Goal: Task Accomplishment & Management: Use online tool/utility

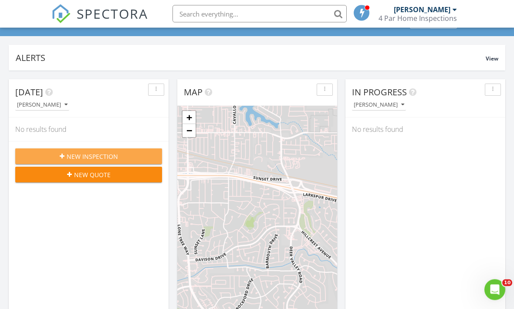
scroll to position [51, 0]
click at [106, 159] on span "New Inspection" at bounding box center [92, 156] width 51 height 9
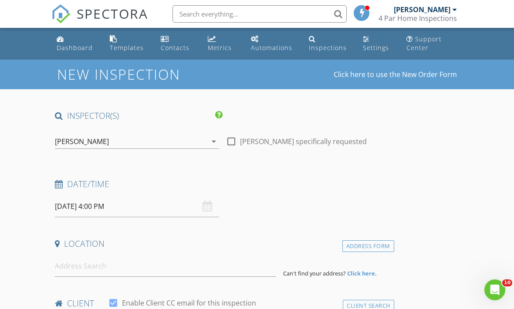
click at [209, 209] on div "08/28/2025 4:00 PM" at bounding box center [137, 206] width 164 height 21
click at [201, 207] on input "08/28/2025 4:00 PM" at bounding box center [137, 206] width 164 height 21
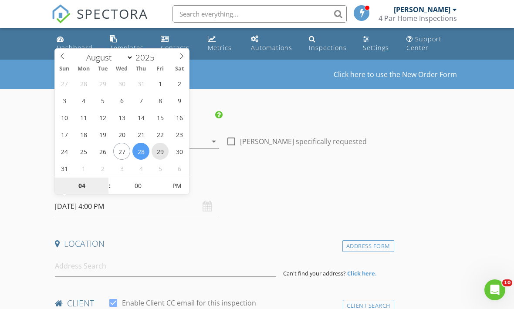
type input "[DATE] 4:00 PM"
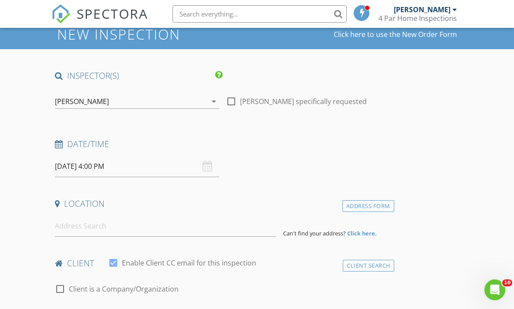
scroll to position [42, 0]
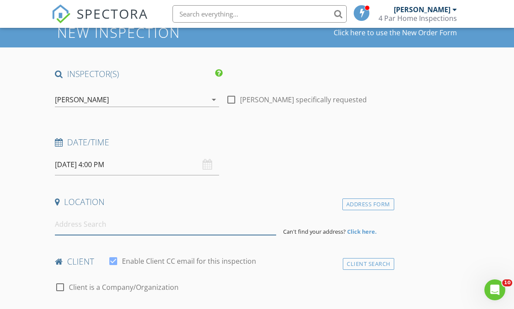
click at [223, 226] on input at bounding box center [165, 224] width 221 height 21
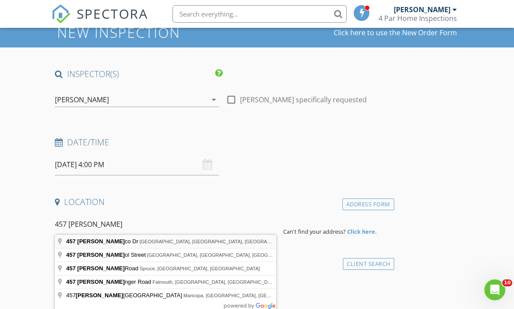
type input "457 Ballico Dr, Tracy, CA, USA"
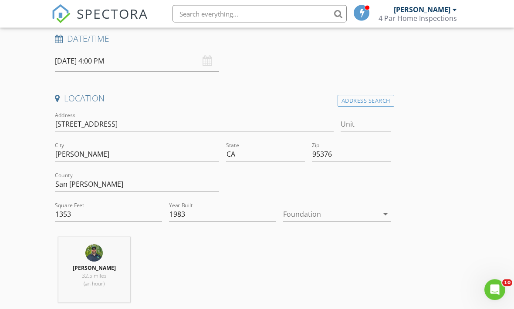
scroll to position [145, 0]
click at [385, 216] on icon "arrow_drop_down" at bounding box center [385, 214] width 10 height 10
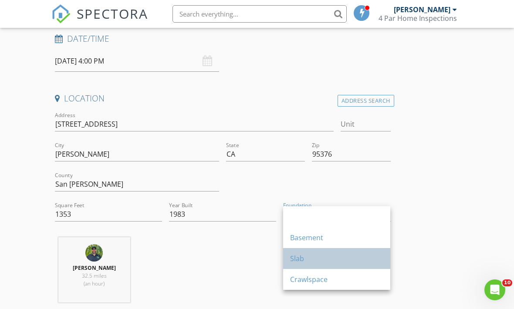
click at [337, 253] on div "Slab" at bounding box center [336, 258] width 93 height 21
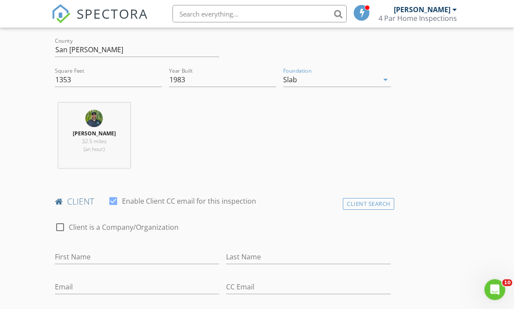
scroll to position [281, 0]
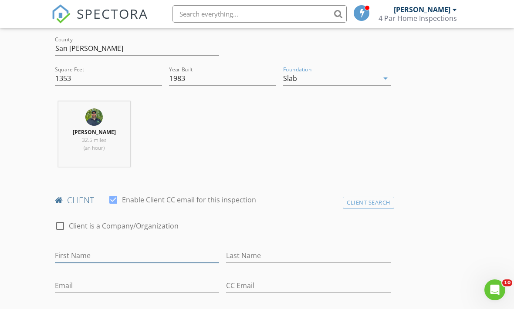
click at [172, 250] on input "First Name" at bounding box center [137, 256] width 164 height 14
type input "Kayla"
click at [325, 256] on input "Last Name" at bounding box center [308, 256] width 164 height 14
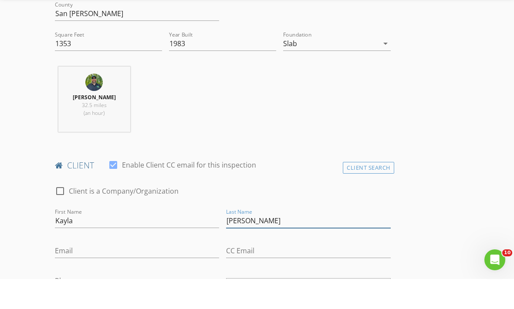
scroll to position [289, 0]
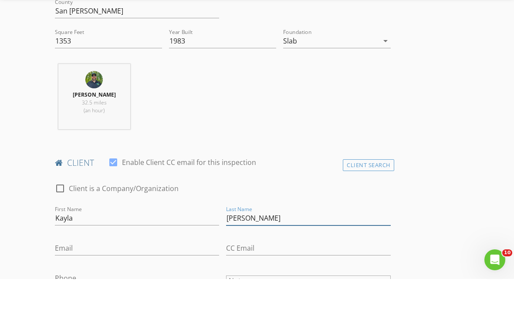
type input "Walters"
click at [72, 271] on input "Email" at bounding box center [137, 278] width 164 height 14
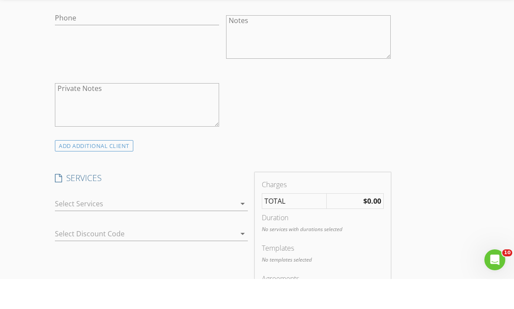
scroll to position [549, 0]
type input "kaylawalters02@icloud.com"
click at [246, 229] on icon "arrow_drop_down" at bounding box center [242, 234] width 10 height 10
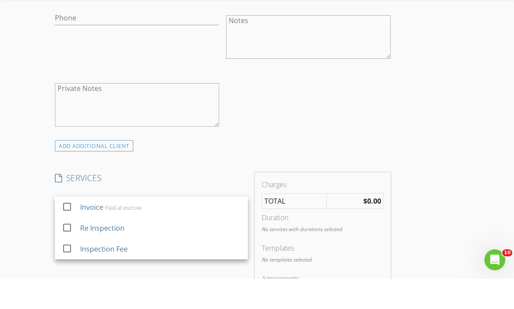
scroll to position [580, 0]
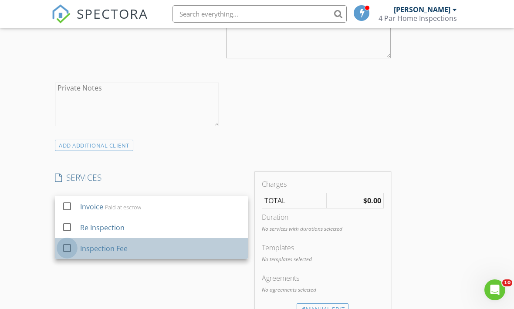
click at [68, 248] on div at bounding box center [67, 248] width 15 height 15
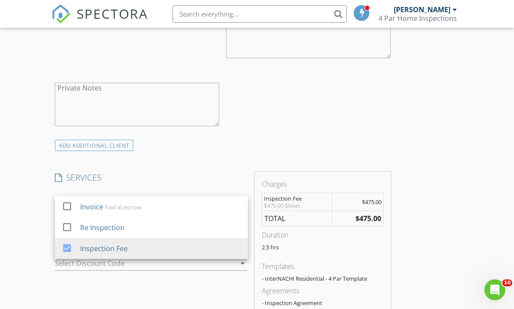
click at [425, 129] on div "INSPECTOR(S) check_box Dennis Noeske PRIMARY Dennis Noeske arrow_drop_down chec…" at bounding box center [256, 263] width 411 height 1464
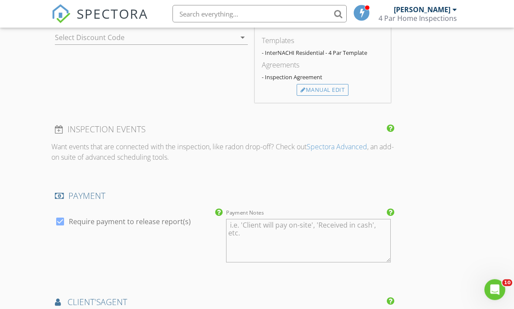
scroll to position [806, 0]
click at [55, 219] on div at bounding box center [60, 220] width 15 height 15
checkbox input "false"
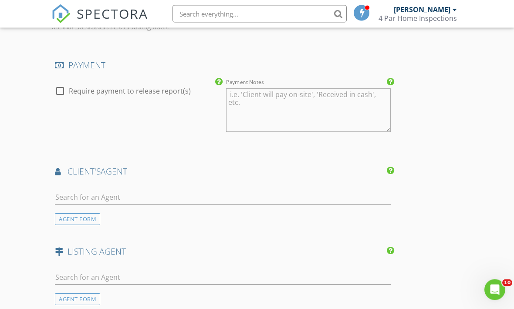
scroll to position [938, 0]
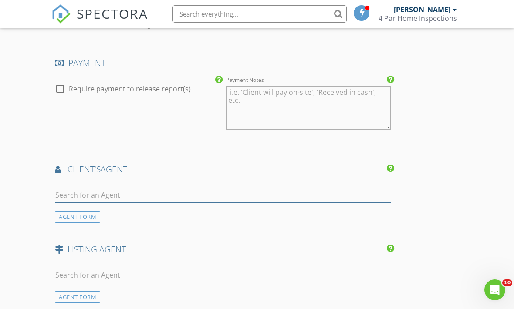
click at [108, 192] on input "text" at bounding box center [223, 195] width 336 height 14
type input "R"
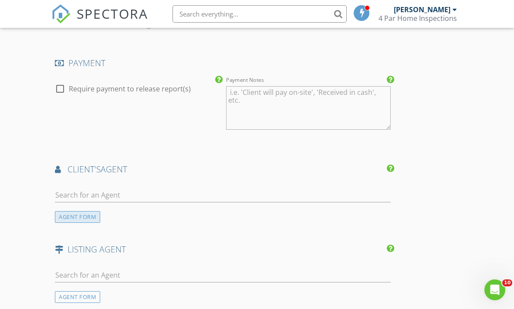
click at [90, 213] on div "AGENT FORM" at bounding box center [77, 217] width 45 height 12
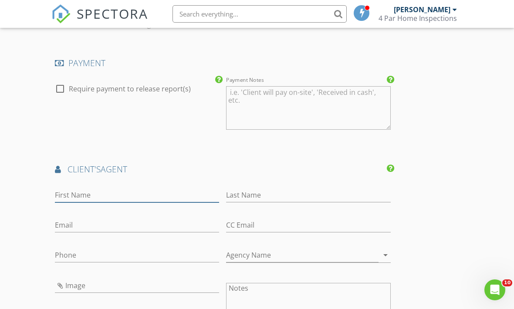
click at [152, 188] on input "First Name" at bounding box center [137, 195] width 164 height 14
type input "Robert"
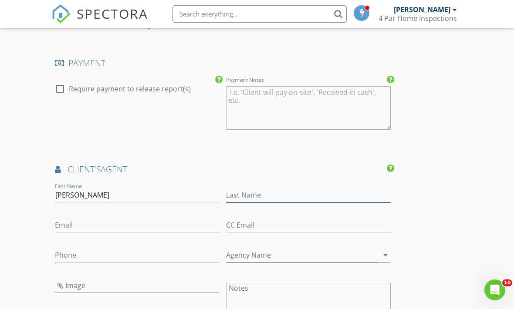
click at [369, 188] on input "Last Name" at bounding box center [308, 195] width 164 height 14
type input "w"
type input "Wallace"
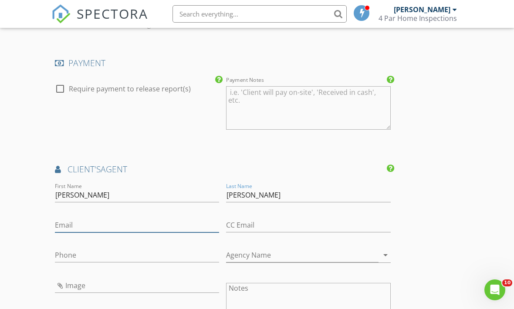
click at [100, 224] on input "Email" at bounding box center [137, 225] width 164 height 14
type input "1realtorrobert@gmail.com"
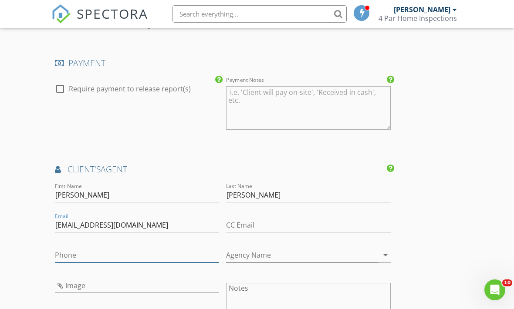
click at [83, 250] on input "Phone" at bounding box center [137, 255] width 164 height 14
type input "925-642-9904"
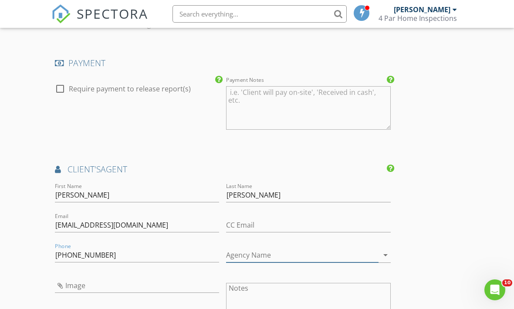
click at [352, 256] on input "Agency Name" at bounding box center [302, 255] width 152 height 14
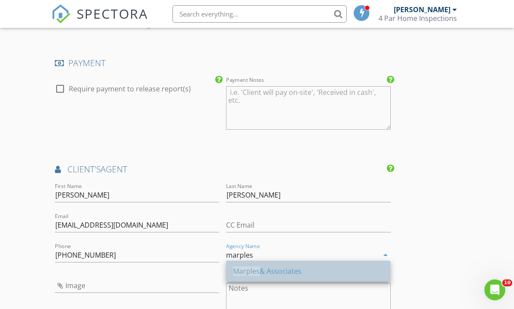
click at [296, 273] on div "Marples & Associates" at bounding box center [308, 271] width 150 height 10
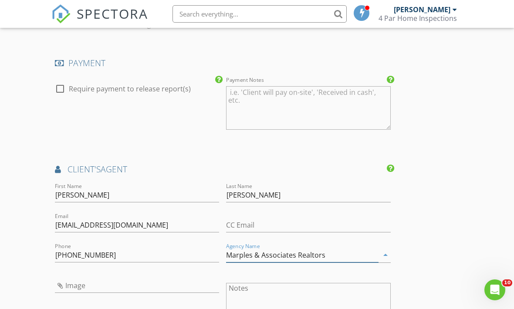
type input "Marples & Associates Realtors"
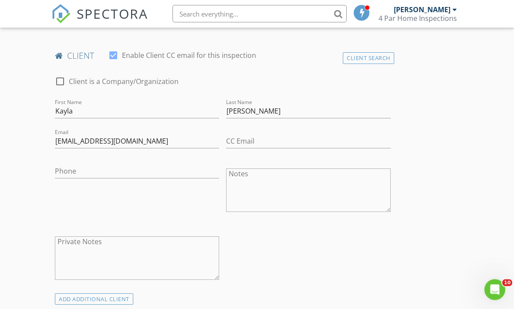
scroll to position [426, 0]
click at [113, 300] on div "ADD ADDITIONAL client" at bounding box center [94, 300] width 78 height 12
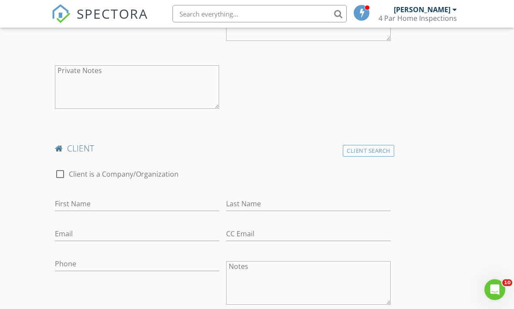
scroll to position [605, 0]
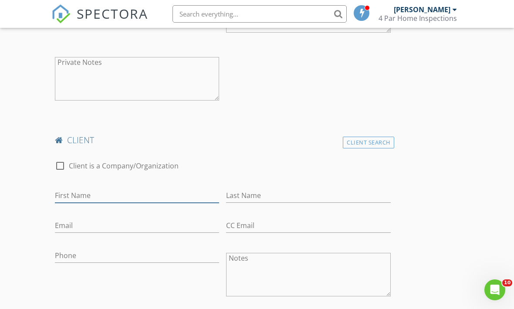
click at [71, 195] on input "First Name" at bounding box center [137, 196] width 164 height 14
type input "Garret"
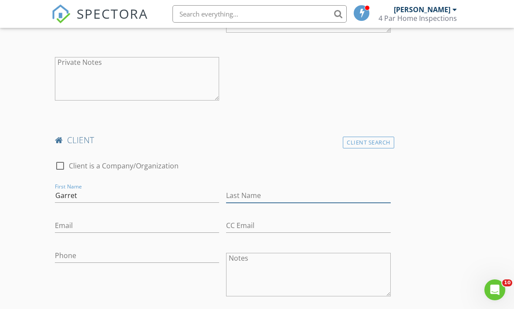
click at [341, 195] on input "Last Name" at bounding box center [308, 196] width 164 height 14
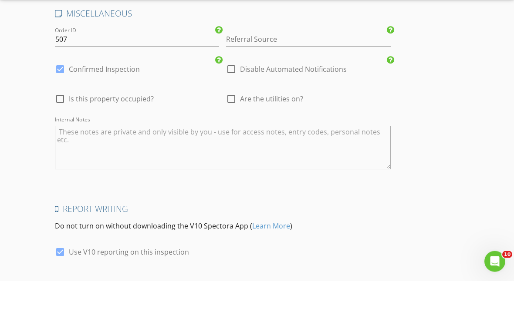
scroll to position [1731, 0]
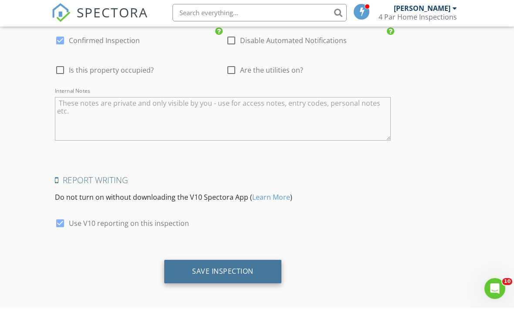
type input "Mathew’s"
click at [244, 268] on div "Save Inspection" at bounding box center [222, 272] width 61 height 9
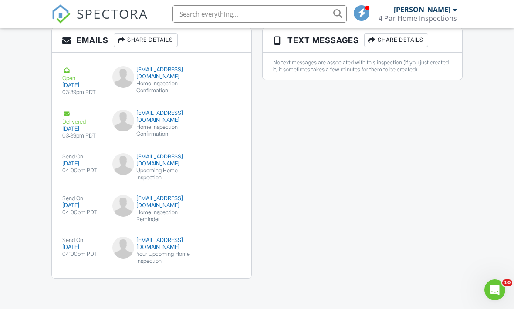
scroll to position [1046, 0]
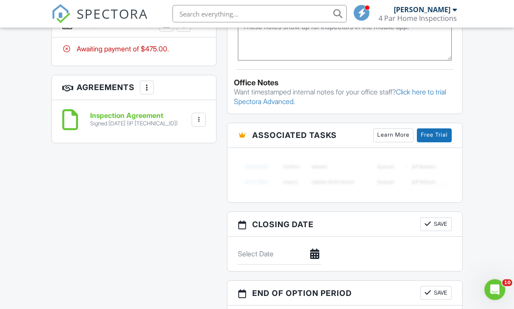
click at [77, 116] on div at bounding box center [70, 120] width 16 height 26
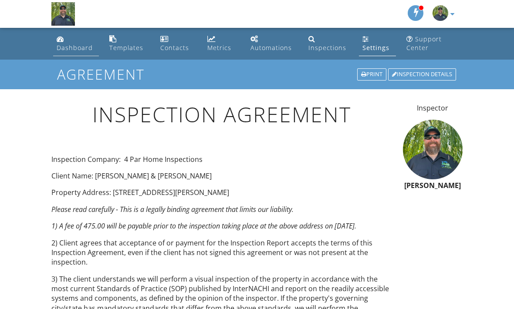
click at [76, 43] on link "Dashboard" at bounding box center [76, 43] width 46 height 25
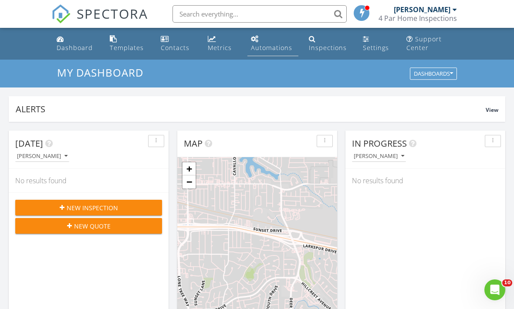
click at [277, 48] on div "Automations" at bounding box center [271, 48] width 41 height 8
click at [282, 48] on div "Automations" at bounding box center [271, 48] width 41 height 8
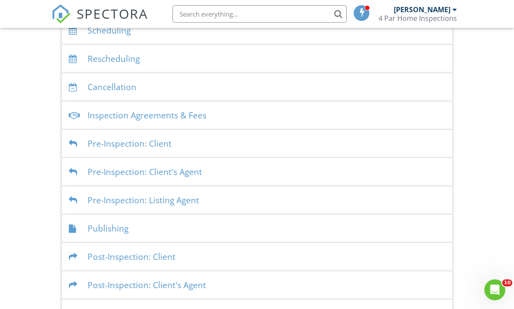
scroll to position [206, 0]
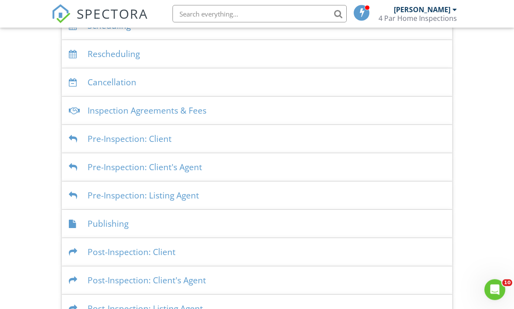
click at [227, 257] on div "Post-Inspection: Client" at bounding box center [257, 253] width 390 height 28
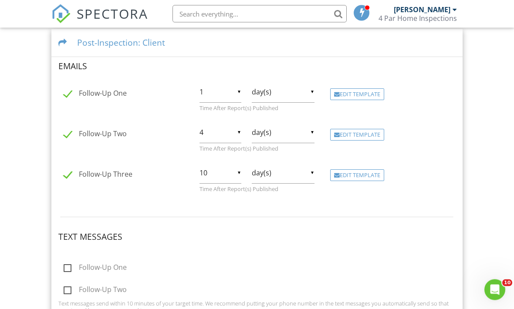
scroll to position [425, 0]
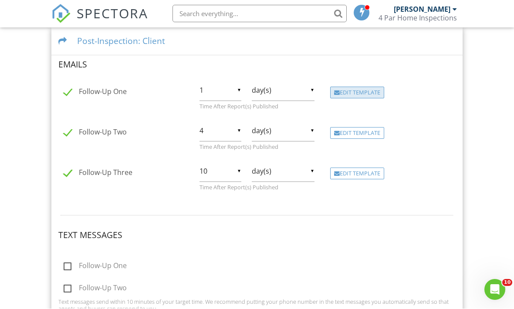
click at [364, 99] on div "Edit Template" at bounding box center [357, 93] width 54 height 12
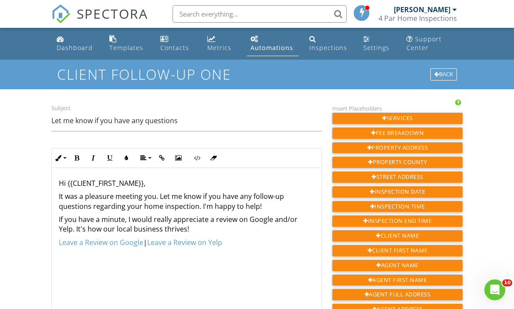
click at [246, 241] on p "Leave a Review on Google | Leave a Review on Yelp" at bounding box center [187, 243] width 256 height 10
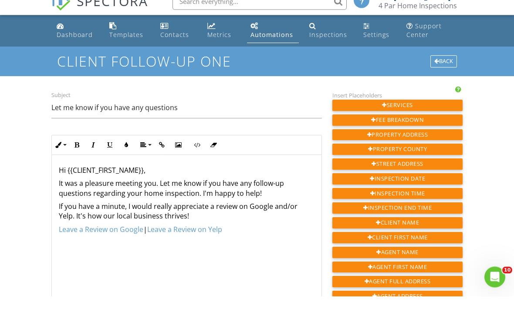
click at [187, 238] on link "Leave a Review on Yelp" at bounding box center [184, 243] width 75 height 10
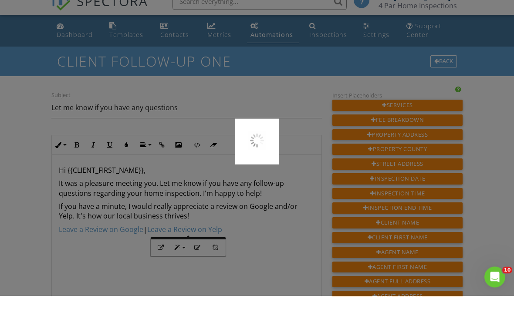
click at [246, 278] on div at bounding box center [257, 154] width 514 height 309
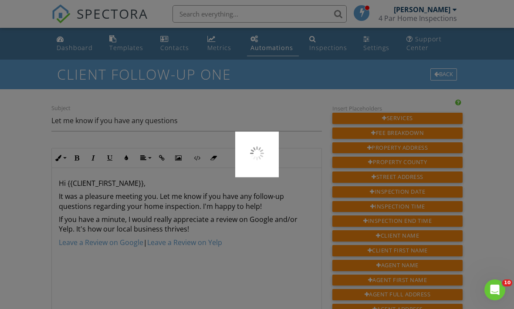
click at [227, 107] on div at bounding box center [257, 154] width 514 height 309
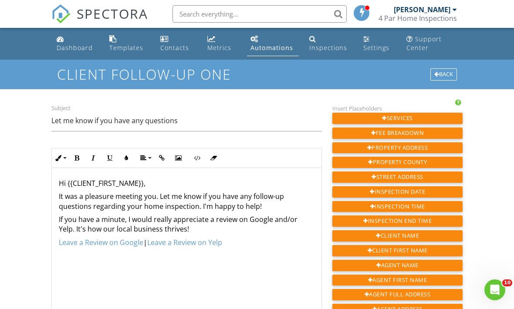
click at [238, 243] on p "Leave a Review on Google | Leave a Review on Yelp" at bounding box center [187, 243] width 256 height 10
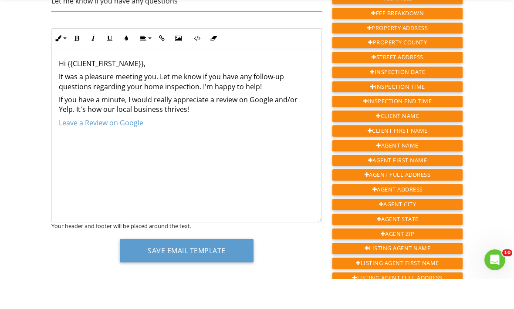
scroll to position [91, 0]
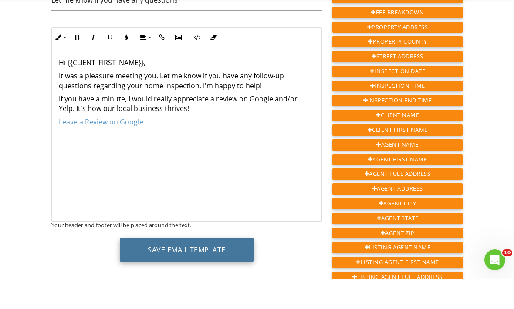
click at [227, 268] on button "Save Email Template" at bounding box center [187, 280] width 134 height 24
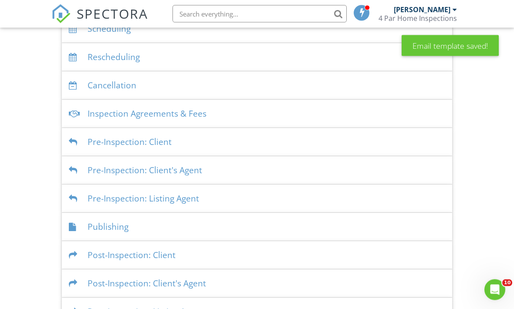
scroll to position [206, 0]
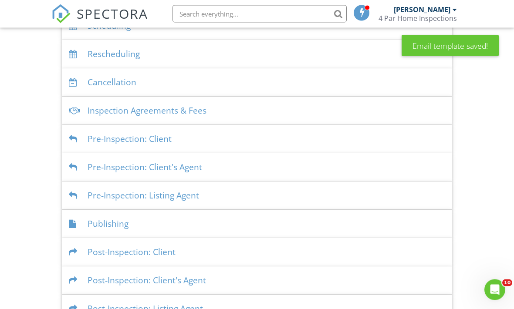
click at [289, 153] on div "Pre-Inspection: Client" at bounding box center [257, 139] width 390 height 28
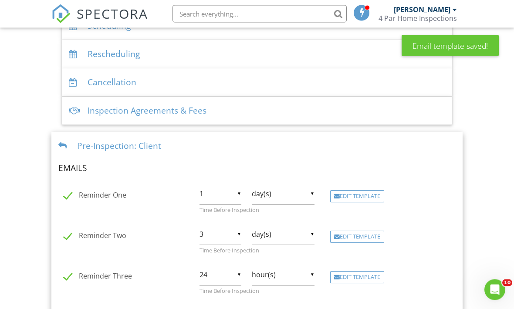
scroll to position [207, 0]
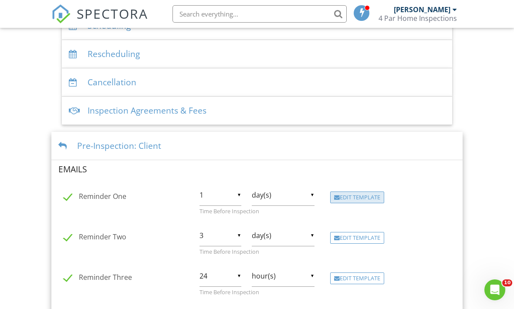
click at [367, 204] on div "Edit Template" at bounding box center [357, 198] width 54 height 12
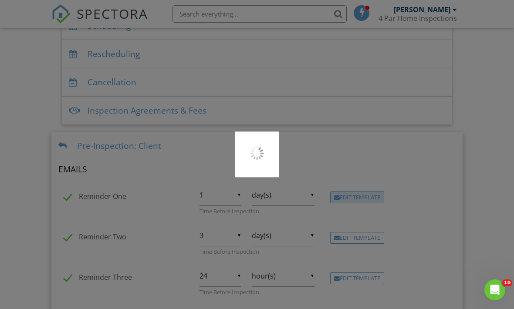
scroll to position [236, 0]
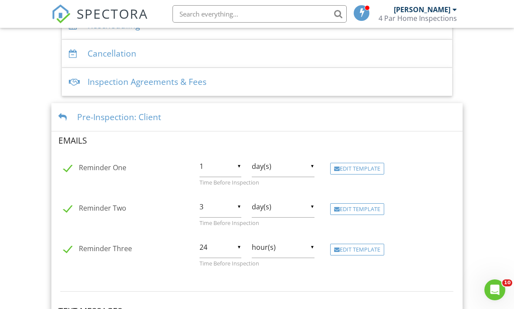
click at [108, 124] on div "Pre-Inspection: Client" at bounding box center [256, 117] width 411 height 28
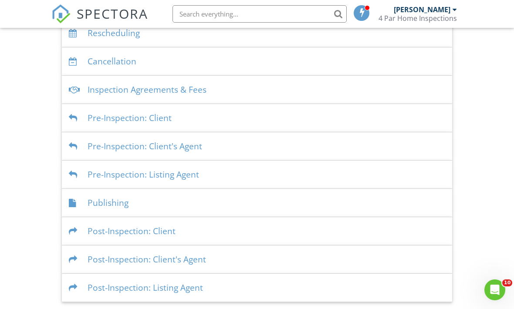
scroll to position [235, 0]
click at [205, 233] on div "Post-Inspection: Client" at bounding box center [257, 231] width 390 height 28
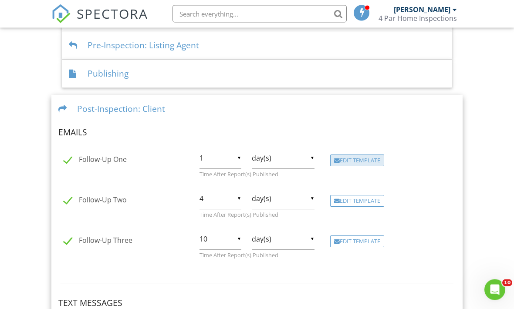
click at [368, 167] on div "Edit Template" at bounding box center [357, 161] width 54 height 12
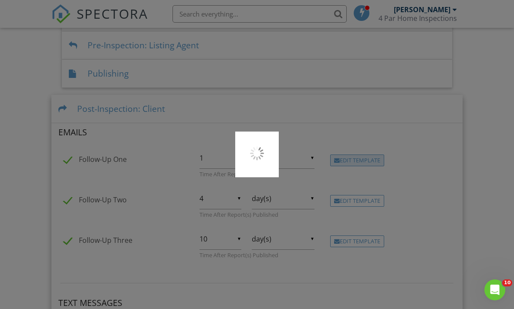
scroll to position [386, 0]
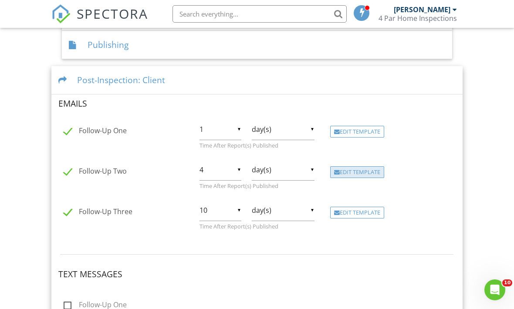
click at [371, 179] on div "Edit Template" at bounding box center [357, 172] width 54 height 12
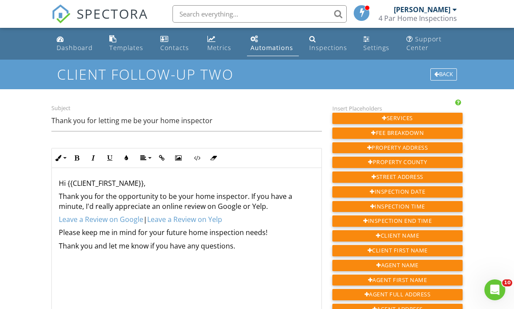
click at [241, 219] on p "Leave a Review on Google | Leave a Review on Yelp" at bounding box center [187, 220] width 256 height 10
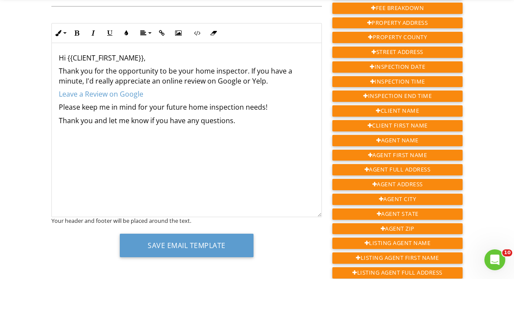
scroll to position [97, 0]
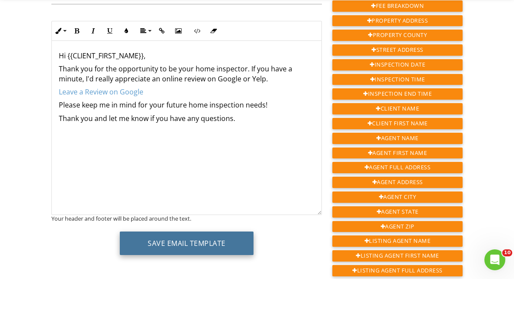
click at [237, 262] on button "Save Email Template" at bounding box center [187, 274] width 134 height 24
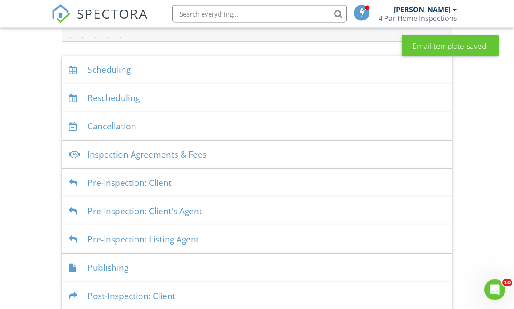
scroll to position [206, 0]
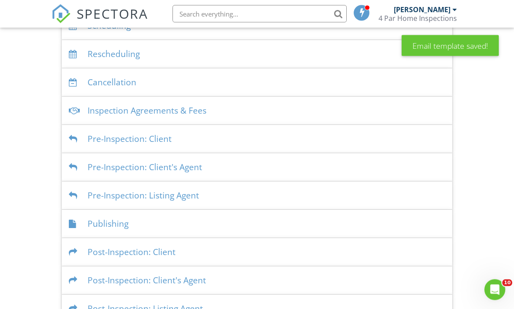
click at [256, 260] on div "Post-Inspection: Client" at bounding box center [257, 253] width 390 height 28
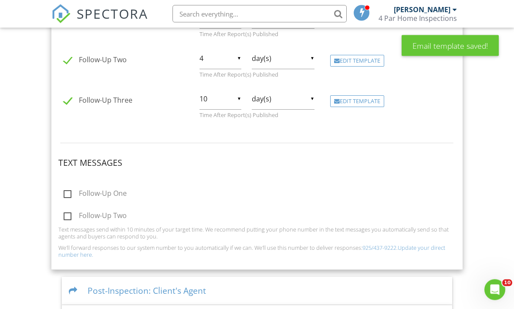
scroll to position [483, 0]
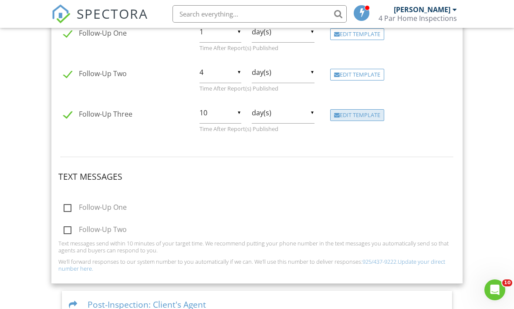
click at [366, 121] on div "Edit Template" at bounding box center [357, 115] width 54 height 12
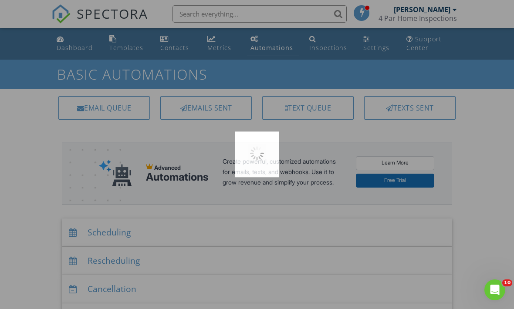
scroll to position [512, 0]
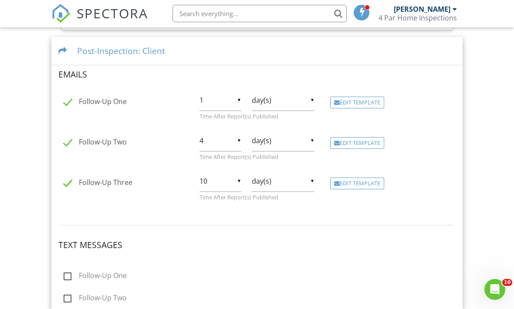
click at [344, 54] on div "Post-Inspection: Client" at bounding box center [256, 51] width 411 height 28
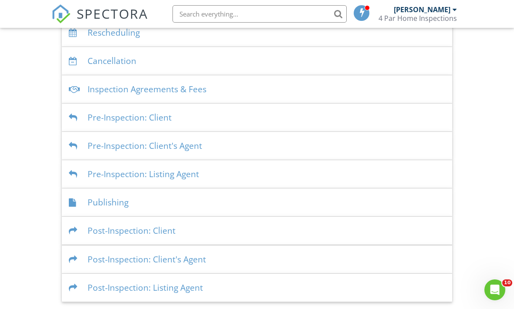
scroll to position [235, 0]
click at [261, 258] on div "Post-Inspection: Client's Agent" at bounding box center [257, 260] width 390 height 28
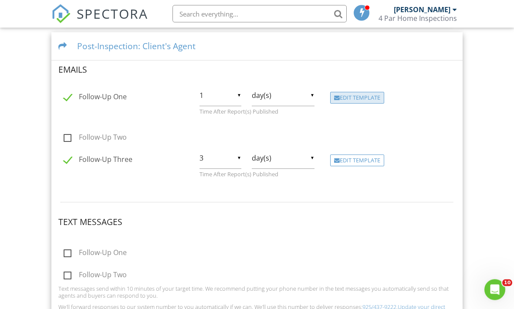
click at [366, 102] on div "Edit Template" at bounding box center [357, 98] width 54 height 12
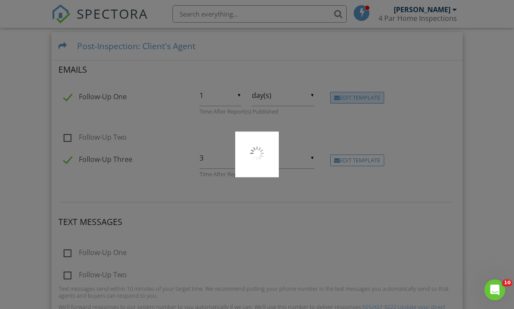
scroll to position [477, 0]
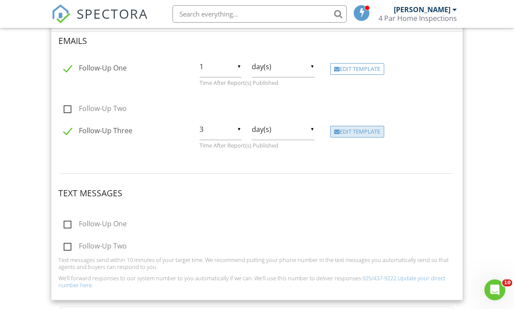
click at [359, 137] on div "Edit Template" at bounding box center [357, 132] width 54 height 12
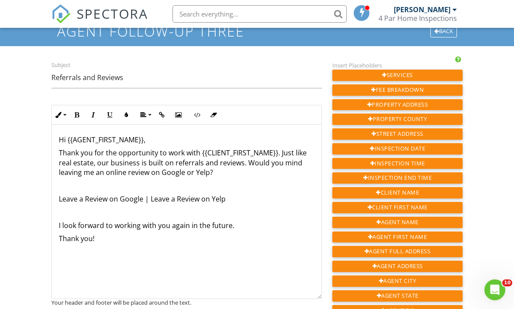
scroll to position [47, 0]
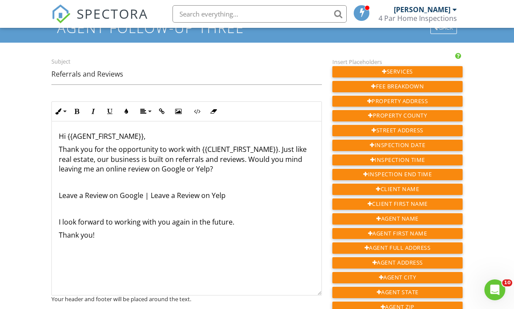
click at [261, 192] on p "Leave a Review on Google | Leave a Review on Yelp" at bounding box center [187, 196] width 256 height 10
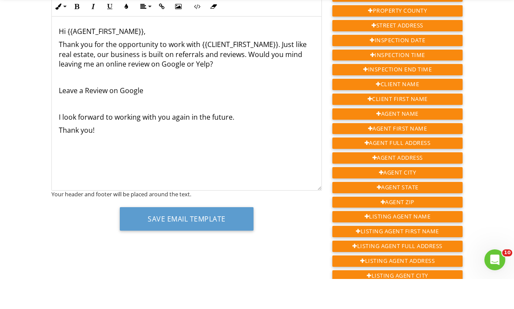
scroll to position [122, 0]
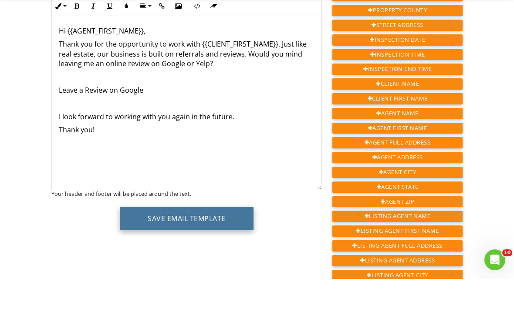
click at [233, 237] on button "Save Email Template" at bounding box center [187, 249] width 134 height 24
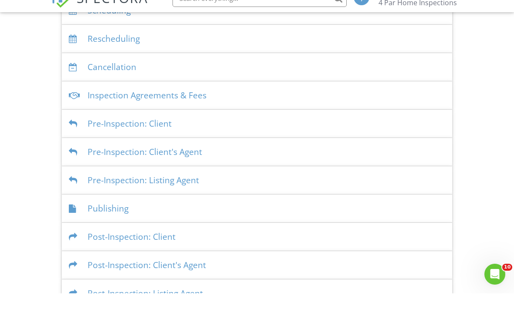
scroll to position [206, 0]
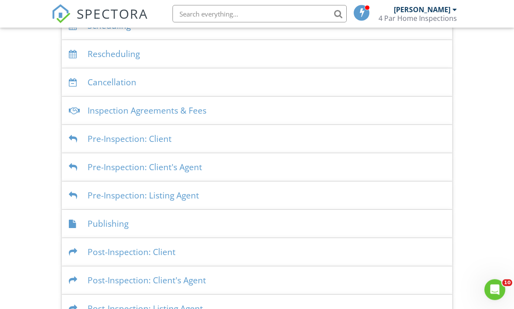
click at [267, 309] on div "Post-Inspection: Listing Agent" at bounding box center [257, 309] width 390 height 28
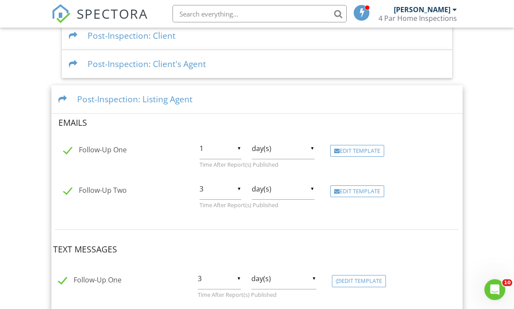
scroll to position [424, 0]
click at [357, 156] on div "Edit Template" at bounding box center [357, 151] width 54 height 12
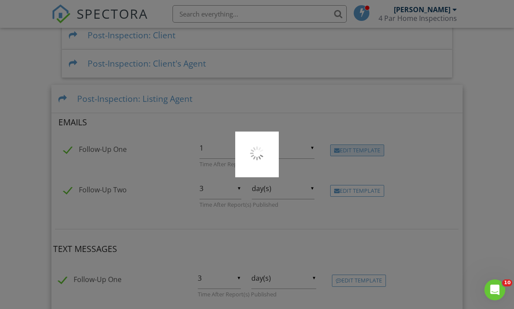
scroll to position [452, 0]
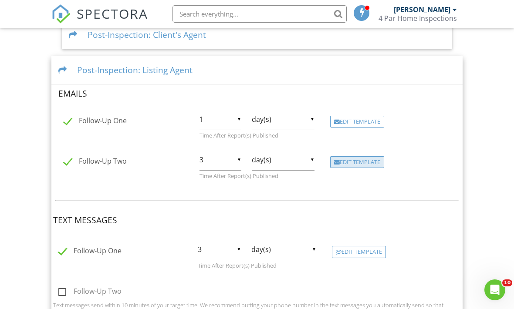
click at [364, 169] on div "Edit Template" at bounding box center [357, 162] width 54 height 12
click at [384, 128] on div "Edit Template" at bounding box center [357, 122] width 54 height 12
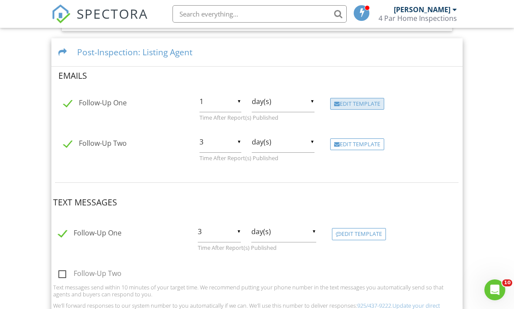
scroll to position [477, 0]
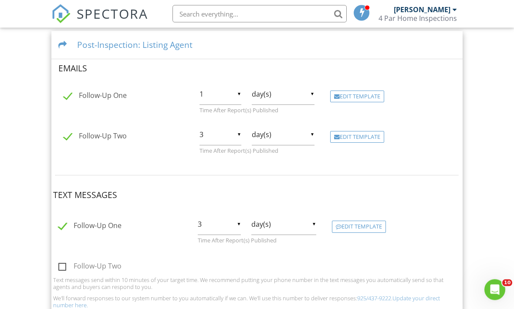
click at [66, 143] on label "Follow-Up Two" at bounding box center [95, 137] width 63 height 11
checkbox input "false"
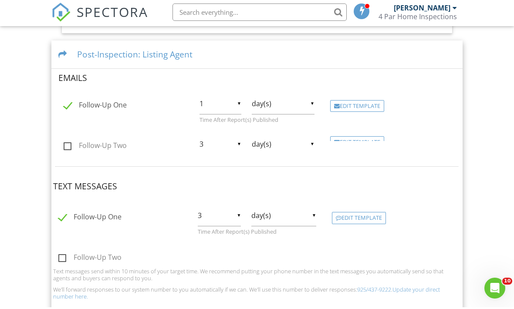
scroll to position [459, 0]
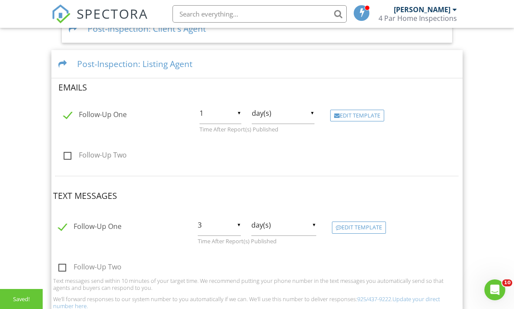
click at [60, 233] on label "Follow-Up One" at bounding box center [89, 228] width 63 height 11
checkbox input "false"
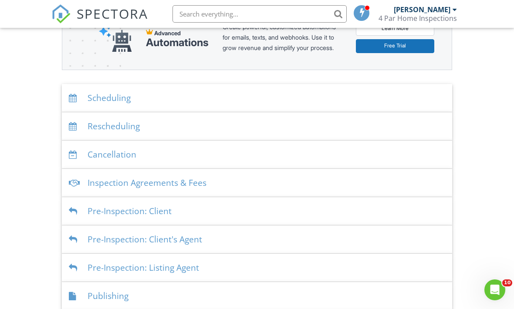
scroll to position [135, 0]
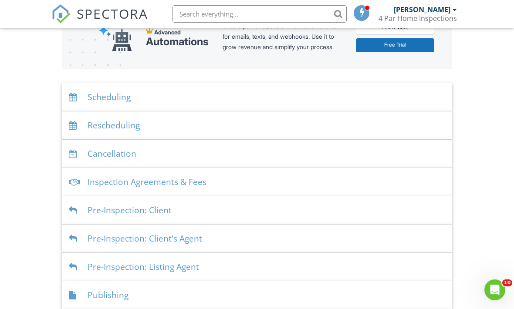
click at [219, 162] on div "Cancellation" at bounding box center [257, 154] width 390 height 28
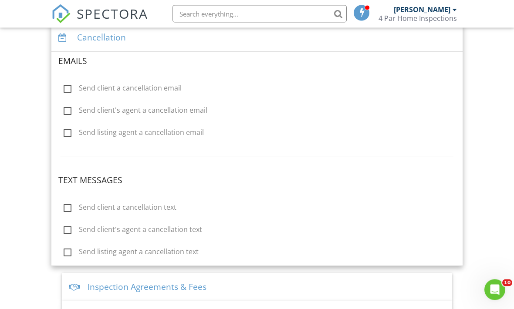
scroll to position [259, 0]
click at [68, 117] on label "Send client's agent a cancellation email" at bounding box center [136, 111] width 144 height 11
click at [64, 115] on input "Send client's agent a cancellation email" at bounding box center [61, 112] width 6 height 6
checkbox input "true"
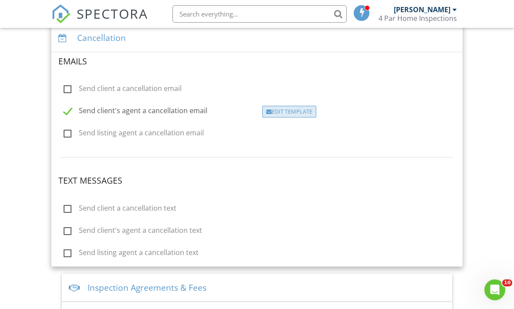
click at [302, 115] on div "Edit Template" at bounding box center [289, 112] width 54 height 12
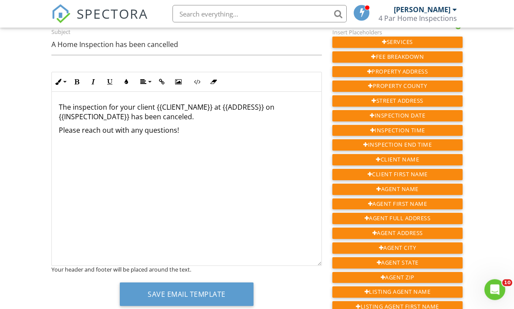
scroll to position [76, 0]
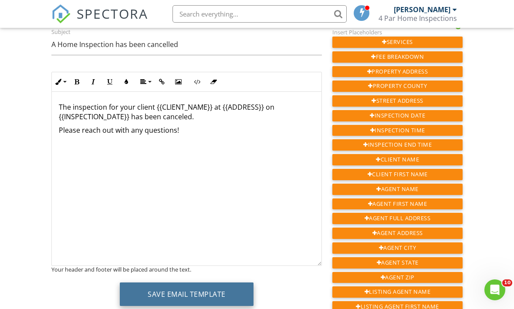
click at [225, 290] on button "Save Email Template" at bounding box center [187, 295] width 134 height 24
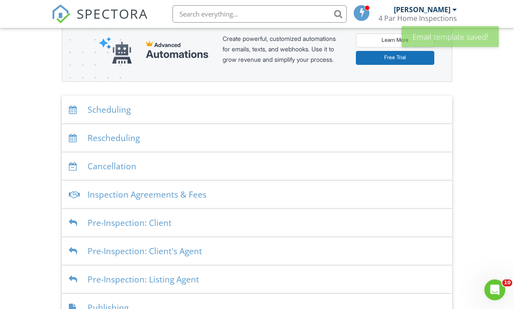
scroll to position [121, 0]
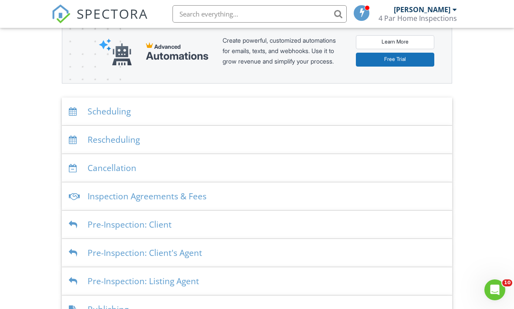
click at [286, 176] on div "Cancellation" at bounding box center [257, 168] width 390 height 28
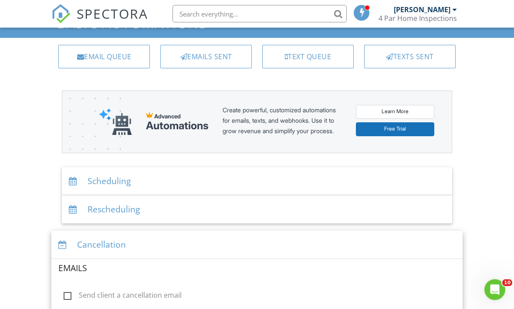
scroll to position [52, 0]
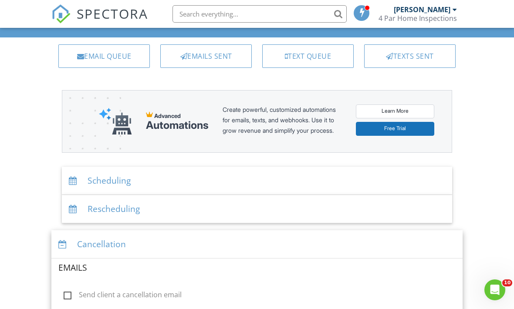
click at [208, 249] on div "Cancellation" at bounding box center [256, 244] width 411 height 28
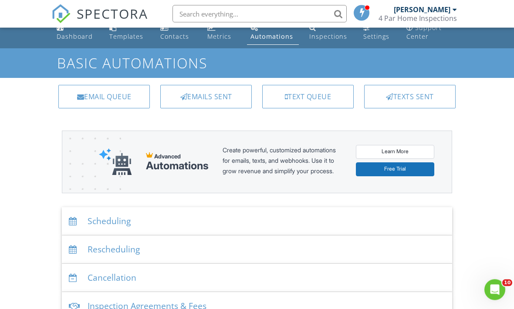
scroll to position [12, 0]
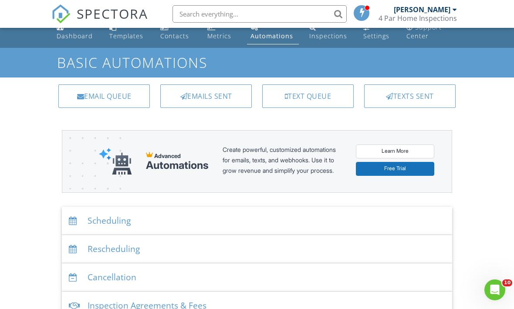
click at [207, 226] on div "Scheduling" at bounding box center [257, 221] width 390 height 28
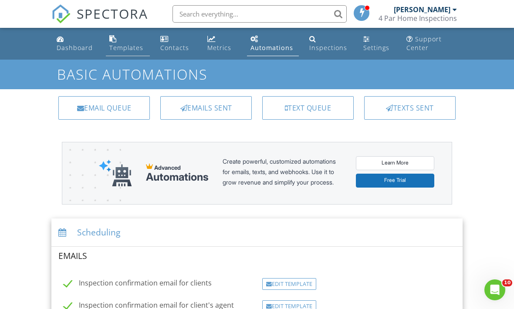
click at [122, 46] on div "Templates" at bounding box center [126, 48] width 34 height 8
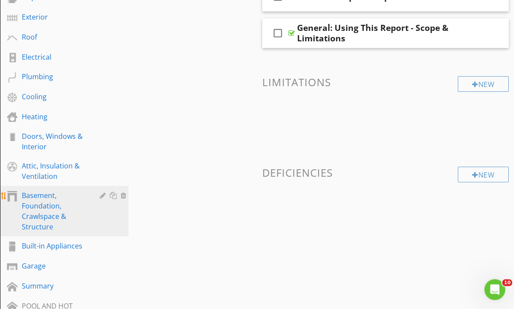
scroll to position [168, 0]
click at [41, 217] on div "Basement, Foundation, Crawlspace & Structure" at bounding box center [54, 211] width 65 height 42
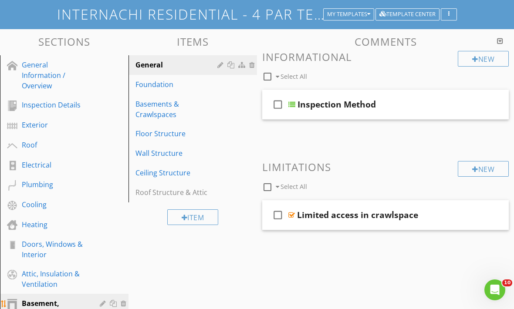
scroll to position [60, 0]
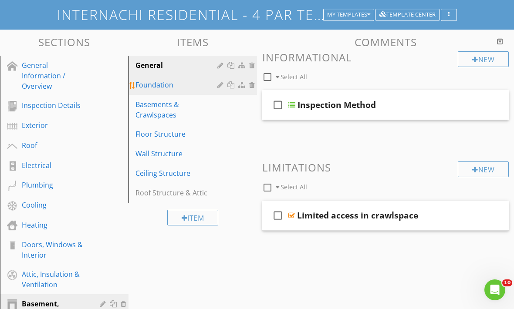
click at [154, 88] on div "Foundation" at bounding box center [177, 85] width 84 height 10
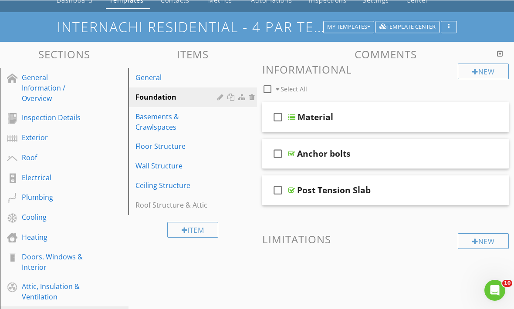
scroll to position [47, 0]
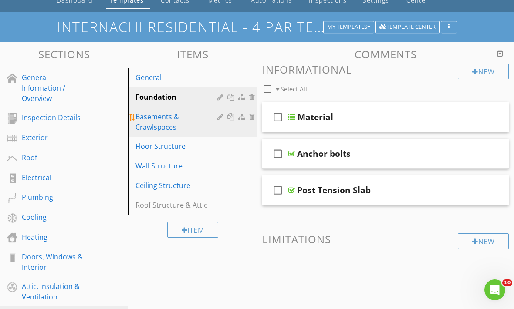
click at [161, 120] on div "Basements & Crawlspaces" at bounding box center [177, 121] width 84 height 21
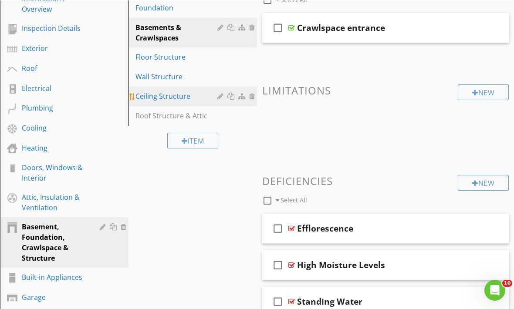
scroll to position [137, 0]
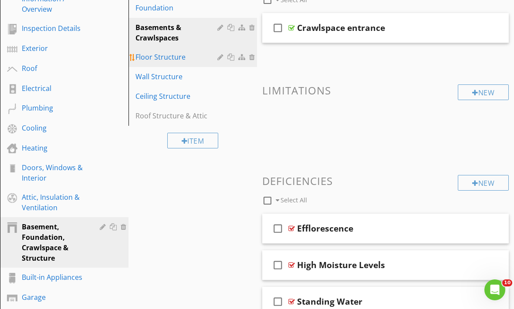
click at [175, 64] on link "Floor Structure" at bounding box center [194, 56] width 126 height 19
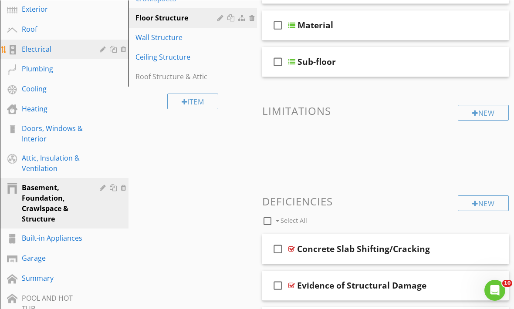
scroll to position [176, 0]
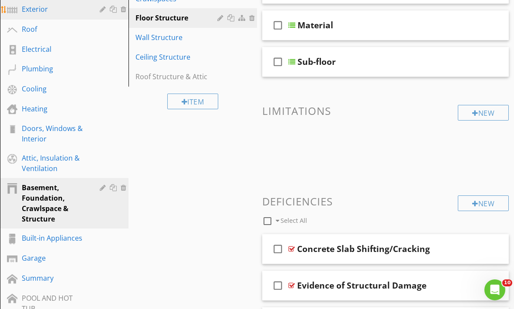
click at [45, 15] on div "Exterior" at bounding box center [71, 9] width 98 height 11
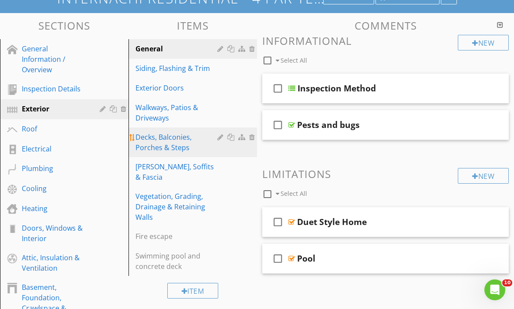
scroll to position [76, 0]
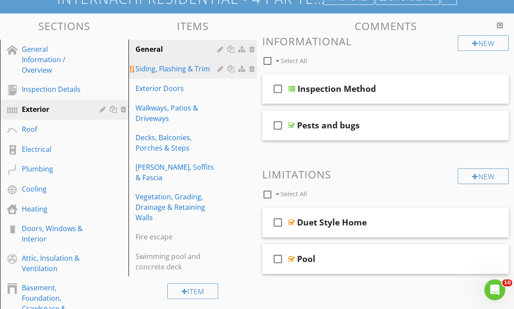
click at [180, 69] on div "Siding, Flashing & Trim" at bounding box center [177, 69] width 84 height 10
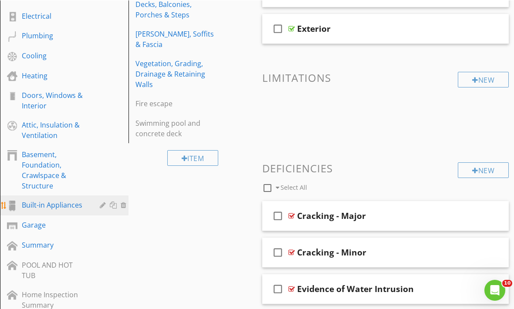
scroll to position [209, 0]
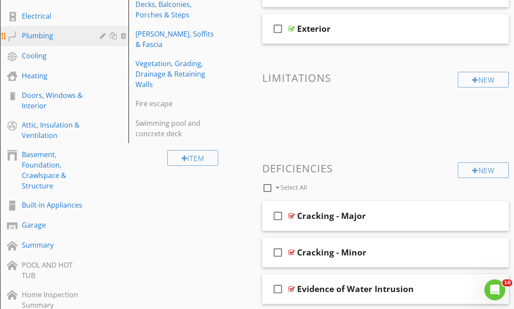
click at [34, 30] on link "Plumbing" at bounding box center [66, 36] width 126 height 20
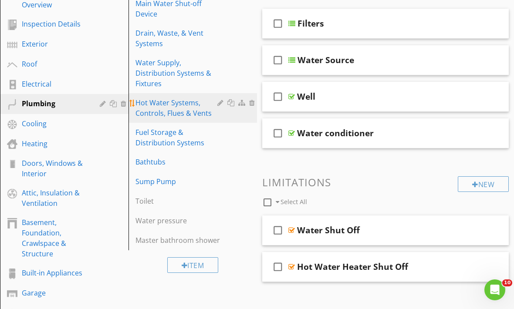
scroll to position [141, 0]
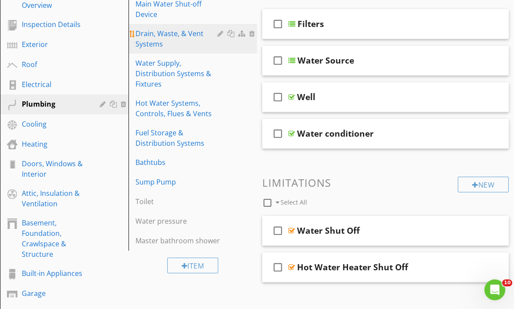
click at [161, 45] on div "Drain, Waste, & Vent Systems" at bounding box center [177, 38] width 84 height 21
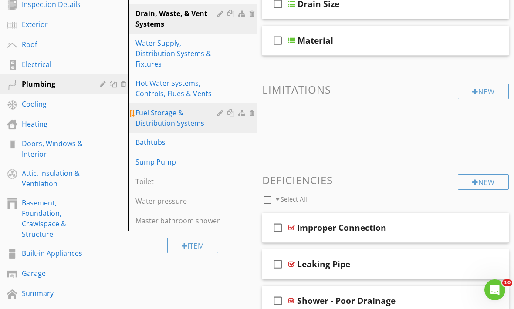
scroll to position [160, 0]
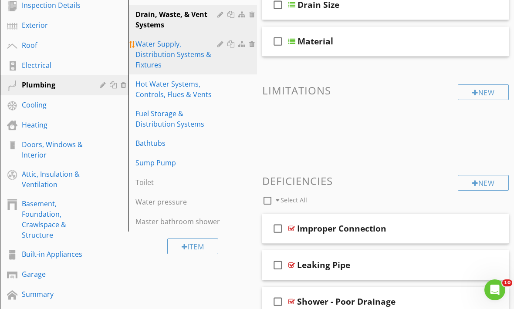
click at [182, 59] on div "Water Supply, Distribution Systems & Fixtures" at bounding box center [177, 54] width 84 height 31
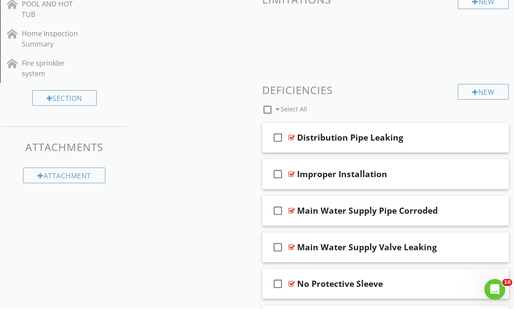
scroll to position [470, 0]
click at [482, 96] on div "New" at bounding box center [483, 92] width 51 height 16
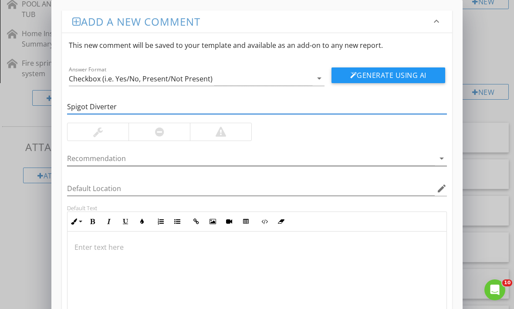
type input "Spigot Diverter"
click at [441, 156] on icon "arrow_drop_down" at bounding box center [441, 158] width 10 height 10
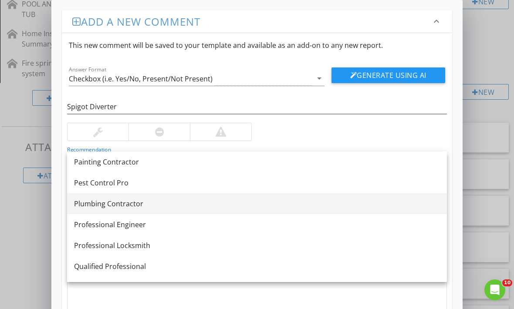
scroll to position [920, 0]
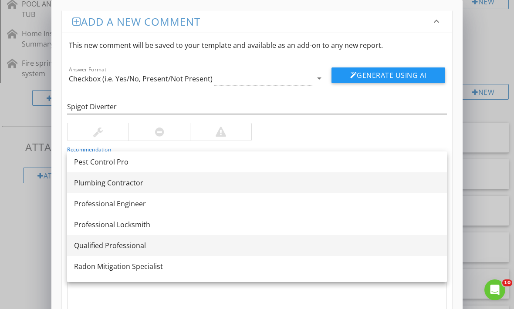
click at [115, 243] on div "Qualified Professional" at bounding box center [257, 245] width 366 height 10
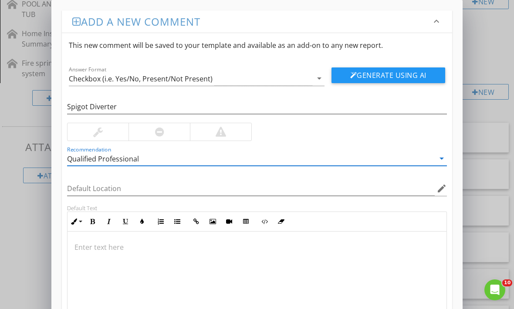
click at [118, 247] on p at bounding box center [256, 247] width 365 height 10
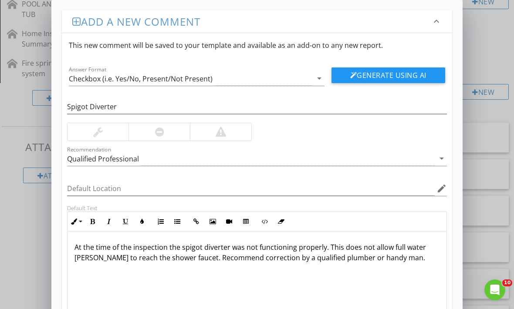
click at [88, 259] on p "At the time of the inspection the spigot diverter was not functioning properly.…" at bounding box center [256, 252] width 365 height 21
click at [88, 258] on p "At the time of the inspection the spigot diverter was not functioning properly.…" at bounding box center [256, 252] width 365 height 21
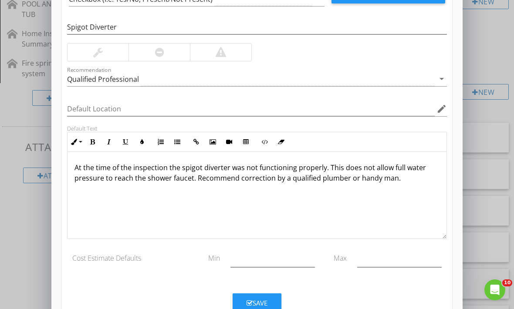
scroll to position [79, 0]
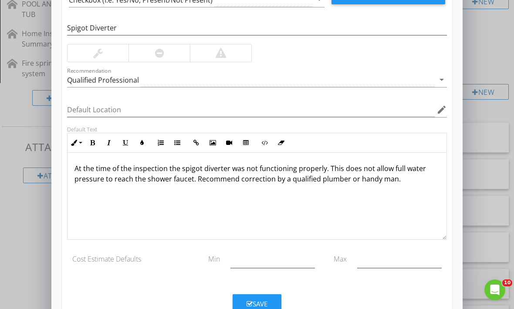
click at [163, 55] on div at bounding box center [159, 53] width 9 height 10
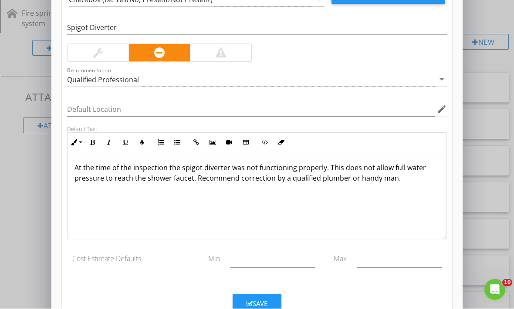
click at [260, 302] on div "Save" at bounding box center [256, 304] width 21 height 10
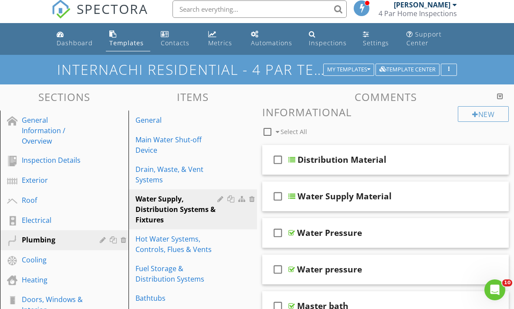
scroll to position [0, 0]
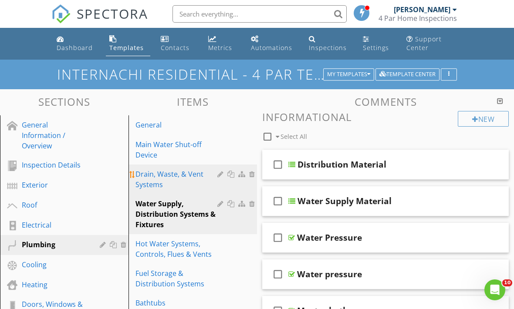
click at [186, 178] on div "Drain, Waste, & Vent Systems" at bounding box center [177, 179] width 84 height 21
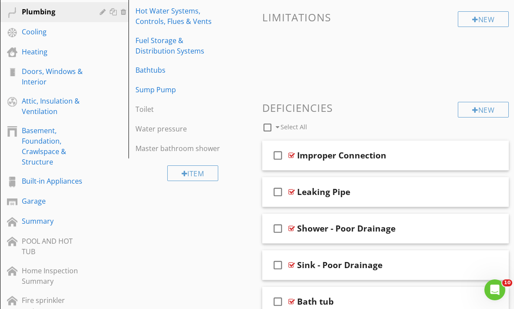
scroll to position [233, 0]
click at [482, 111] on div "New" at bounding box center [483, 110] width 51 height 16
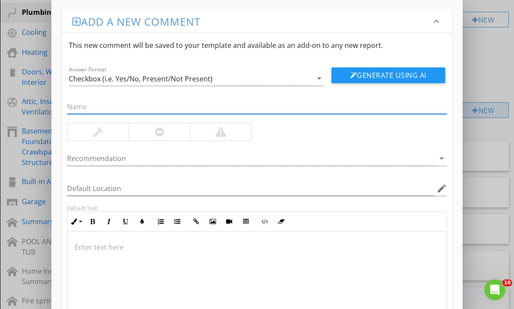
scroll to position [232, 0]
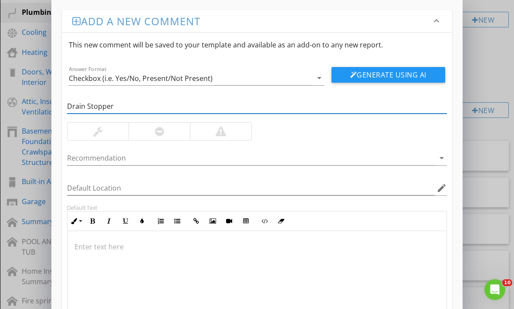
type input "Drain Stopper"
click at [84, 243] on p at bounding box center [256, 247] width 365 height 10
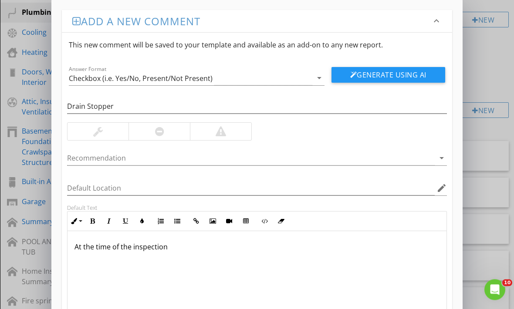
click at [181, 247] on p "At the time of the inspection" at bounding box center [256, 247] width 365 height 10
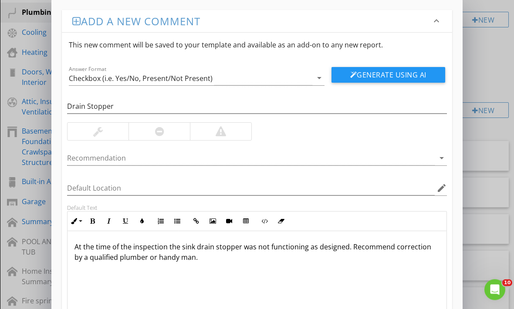
click at [168, 133] on div at bounding box center [158, 131] width 61 height 17
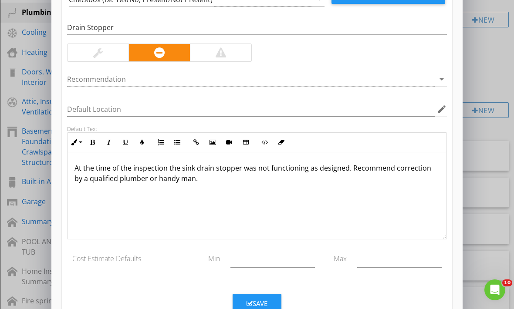
scroll to position [79, 0]
click at [261, 294] on button "Save" at bounding box center [257, 303] width 49 height 19
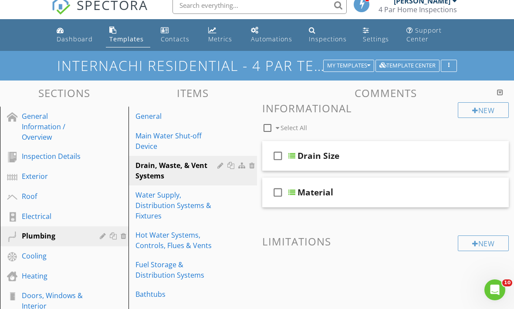
scroll to position [6, 0]
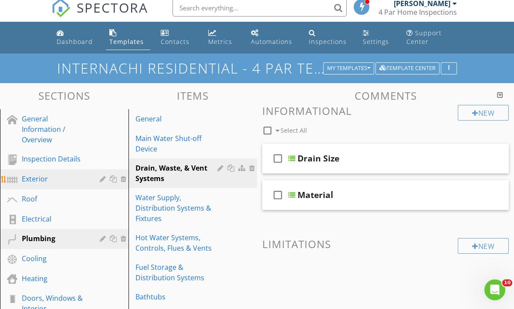
click at [32, 177] on div "Exterior" at bounding box center [54, 179] width 65 height 10
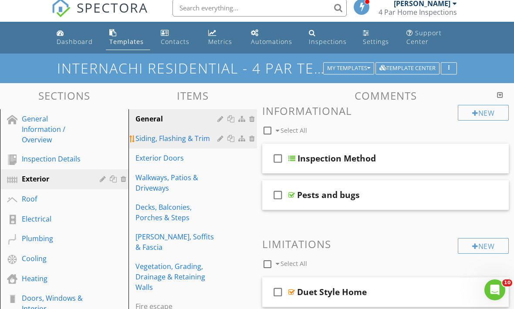
click at [205, 138] on div "Siding, Flashing & Trim" at bounding box center [177, 138] width 84 height 10
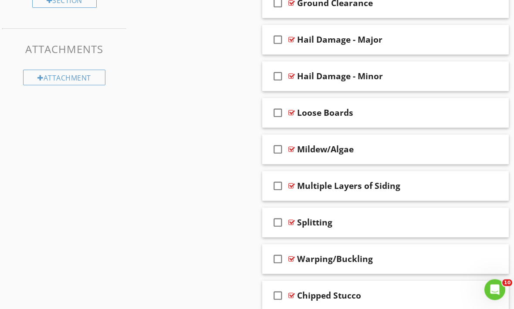
scroll to position [573, 0]
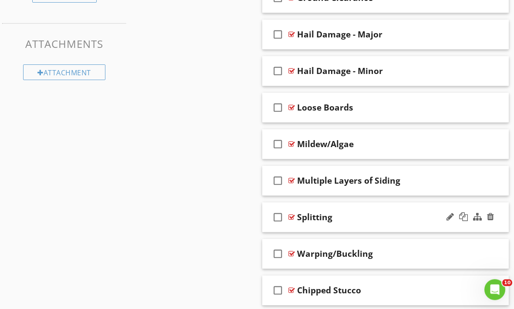
click at [378, 219] on div "Splitting" at bounding box center [383, 218] width 172 height 10
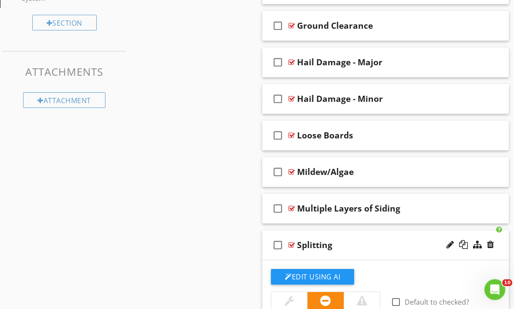
scroll to position [542, 0]
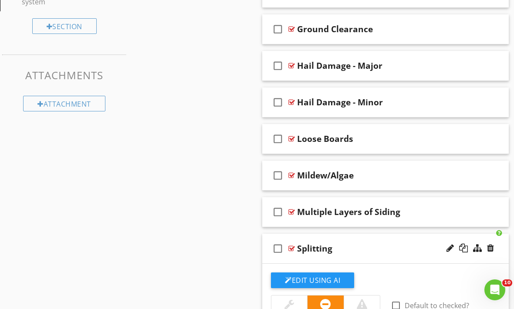
click at [357, 243] on div "Splitting" at bounding box center [383, 248] width 172 height 10
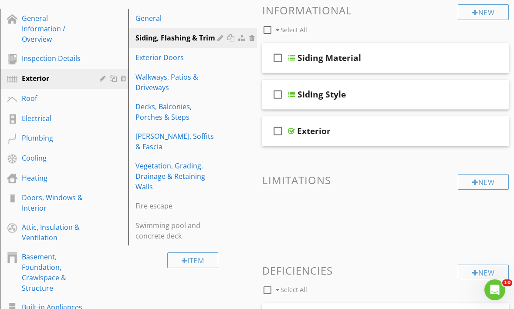
scroll to position [106, 0]
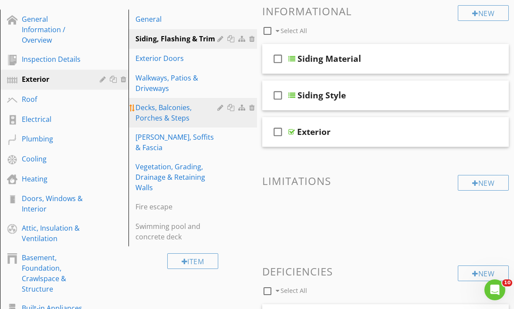
click at [190, 115] on div "Decks, Balconies, Porches & Steps" at bounding box center [177, 112] width 84 height 21
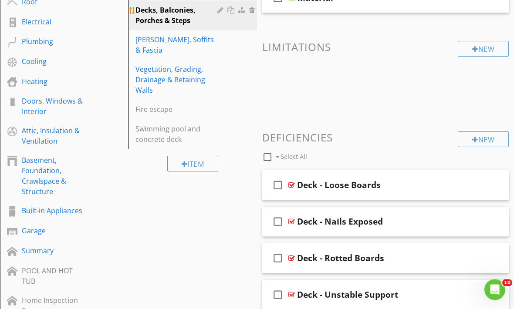
scroll to position [203, 0]
click at [476, 138] on div "New" at bounding box center [483, 140] width 51 height 16
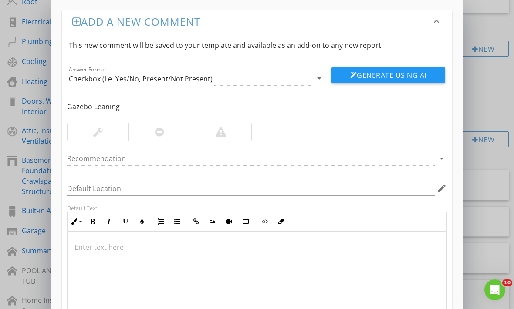
type input "Gazebo Leaning"
click at [155, 129] on div at bounding box center [159, 132] width 9 height 10
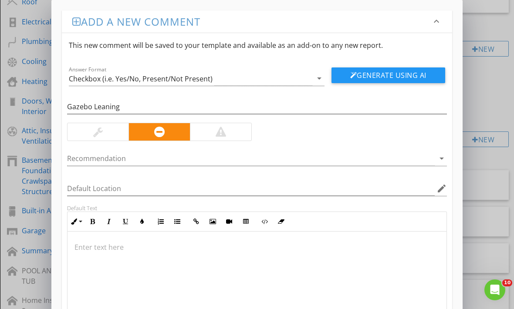
click at [125, 235] on div at bounding box center [256, 275] width 379 height 87
click at [118, 254] on div at bounding box center [256, 275] width 379 height 87
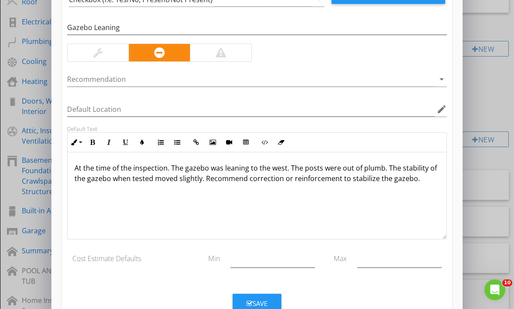
scroll to position [79, 0]
click at [249, 299] on div "Save" at bounding box center [256, 304] width 21 height 10
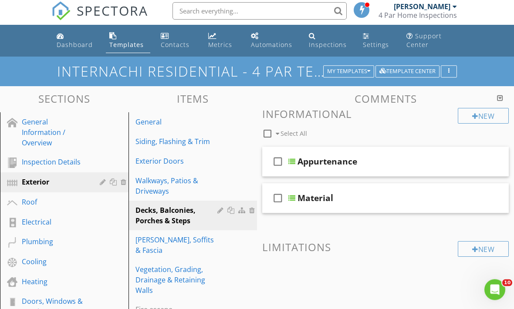
scroll to position [0, 0]
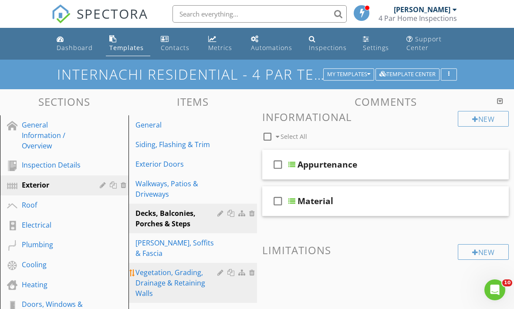
click at [170, 268] on div "Vegetation, Grading, Drainage & Retaining Walls" at bounding box center [177, 282] width 84 height 31
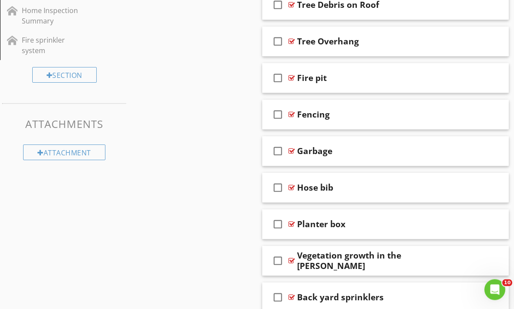
scroll to position [520, 0]
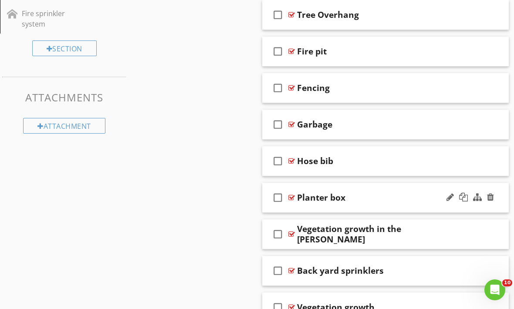
click at [395, 200] on div "Planter box" at bounding box center [383, 197] width 172 height 10
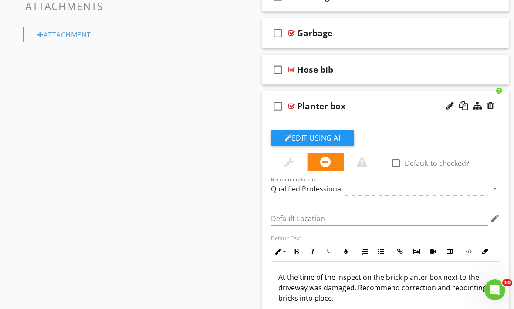
scroll to position [609, 0]
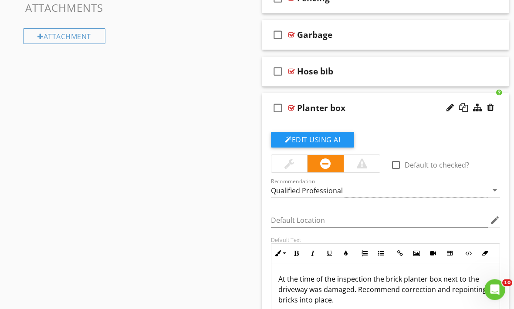
click at [224, 198] on div "Sections General Information / Overview Inspection Details Exterior Roof Electr…" at bounding box center [257, 91] width 514 height 1223
click at [381, 105] on div "Planter box" at bounding box center [383, 108] width 172 height 10
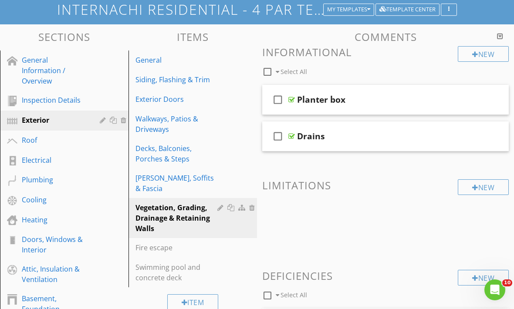
scroll to position [64, 0]
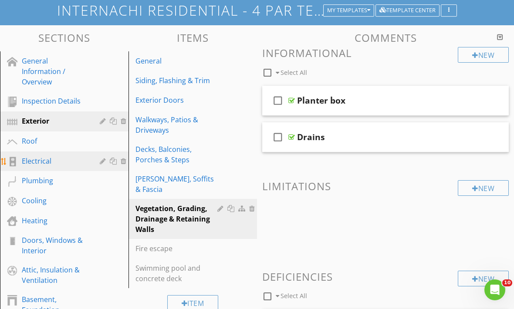
click at [40, 161] on div "Electrical" at bounding box center [54, 161] width 65 height 10
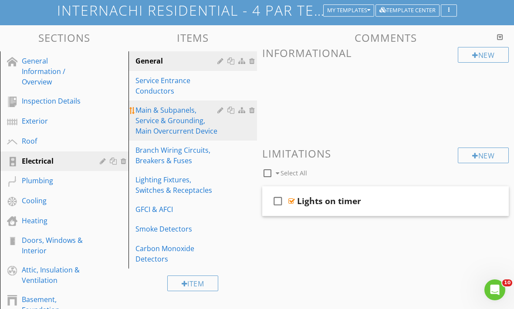
click at [182, 121] on div "Main & Subpanels, Service & Grounding, Main Overcurrent Device" at bounding box center [177, 120] width 84 height 31
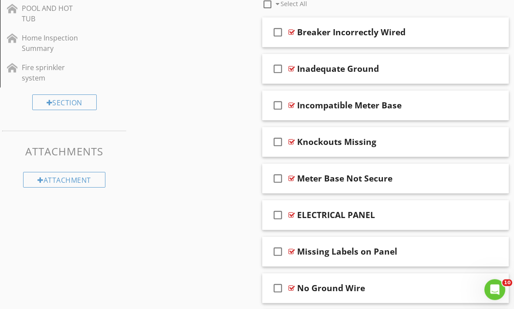
scroll to position [408, 0]
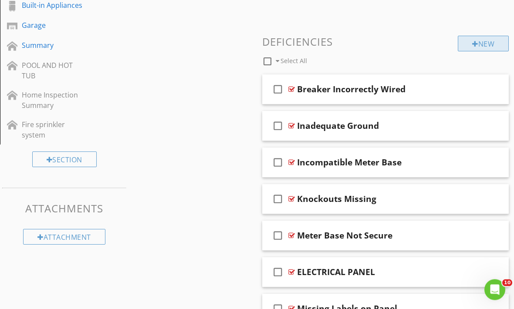
click at [486, 43] on div "New" at bounding box center [483, 44] width 51 height 16
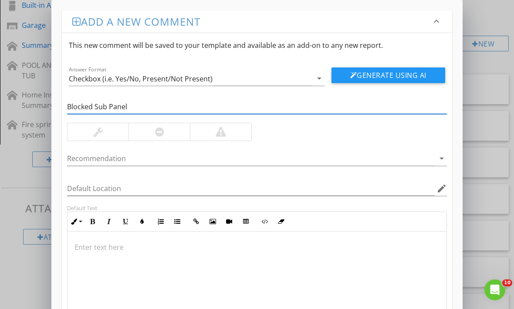
type input "Blocked Sub Panel"
click at [172, 130] on div at bounding box center [158, 131] width 61 height 17
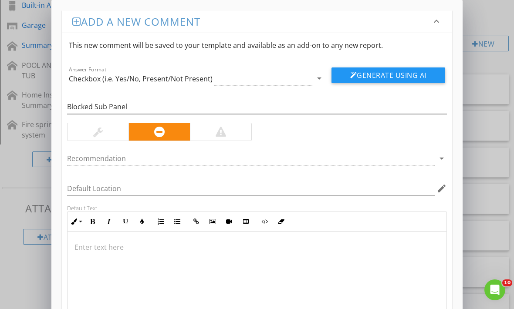
click at [125, 241] on div at bounding box center [256, 275] width 379 height 87
click at [121, 247] on p at bounding box center [256, 247] width 365 height 10
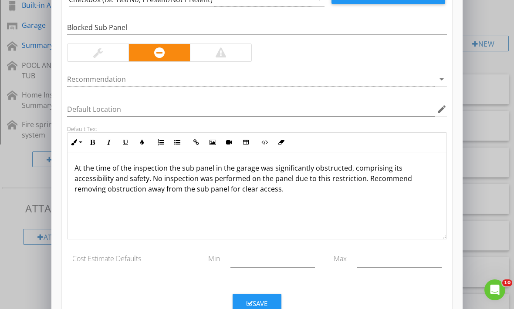
scroll to position [79, 0]
click at [259, 298] on button "Save" at bounding box center [257, 303] width 49 height 19
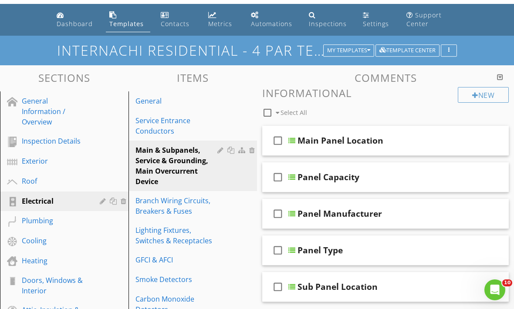
scroll to position [0, 0]
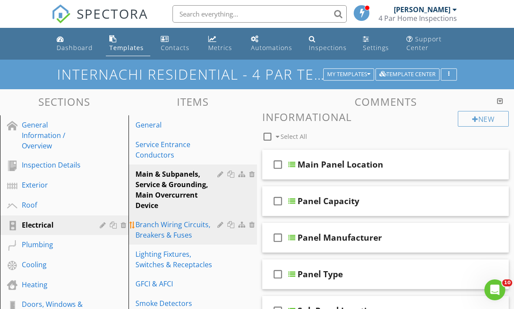
click at [176, 235] on div "Branch Wiring Circuits, Breakers & Fuses" at bounding box center [177, 229] width 84 height 21
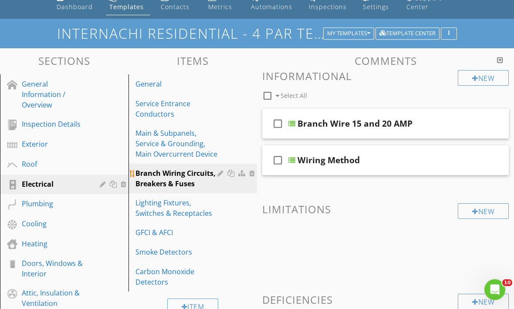
scroll to position [40, 0]
click at [478, 75] on div "New" at bounding box center [483, 79] width 51 height 16
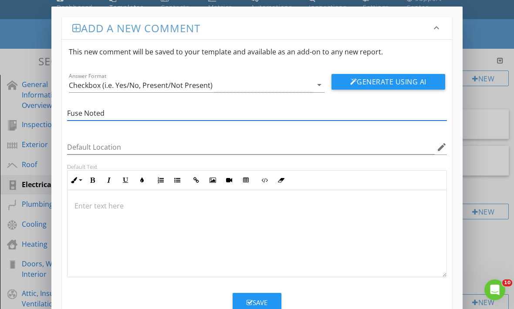
type input "Fuse Noted"
click at [139, 202] on p at bounding box center [256, 206] width 365 height 10
click at [129, 206] on p at bounding box center [256, 206] width 365 height 10
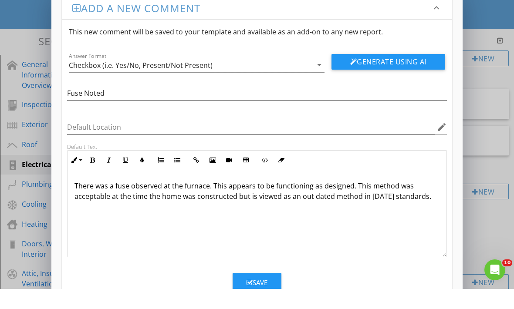
click at [255, 298] on div "Save" at bounding box center [256, 303] width 21 height 10
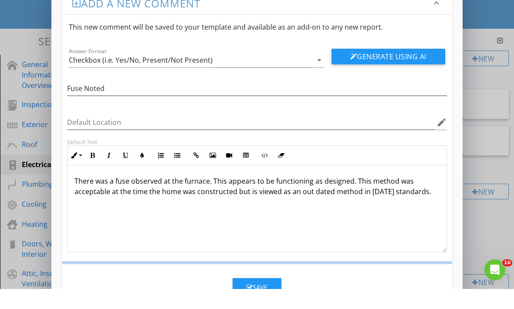
scroll to position [61, 0]
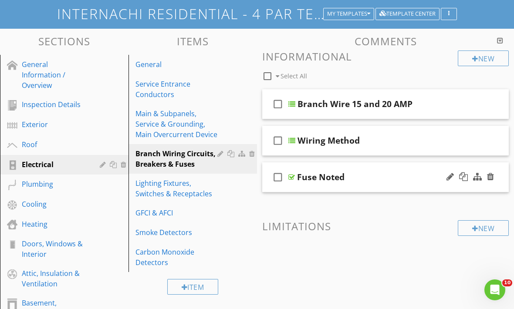
click at [297, 177] on div "Fuse Noted" at bounding box center [320, 177] width 47 height 10
click at [277, 178] on icon "check_box_outline_blank" at bounding box center [278, 177] width 14 height 21
click at [274, 180] on icon "check_box" at bounding box center [278, 177] width 14 height 21
click at [276, 184] on icon "check_box_outline_blank" at bounding box center [278, 177] width 14 height 21
click at [277, 183] on icon "check_box" at bounding box center [278, 177] width 14 height 21
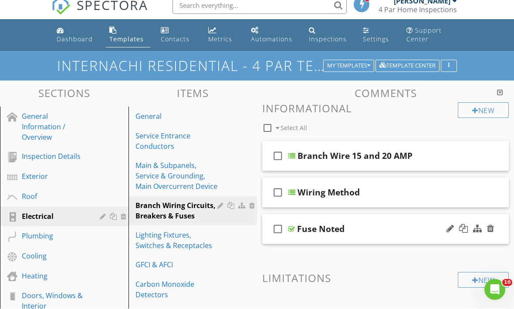
scroll to position [9, 0]
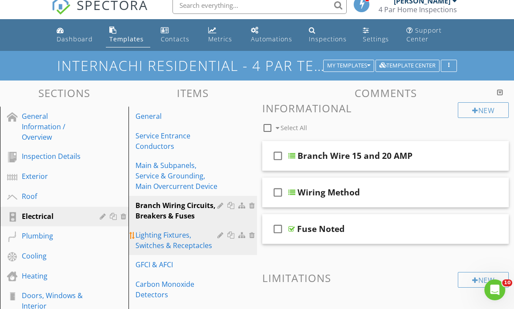
click at [182, 247] on div "Lighting Fixtures, Switches & Receptacles" at bounding box center [177, 240] width 84 height 21
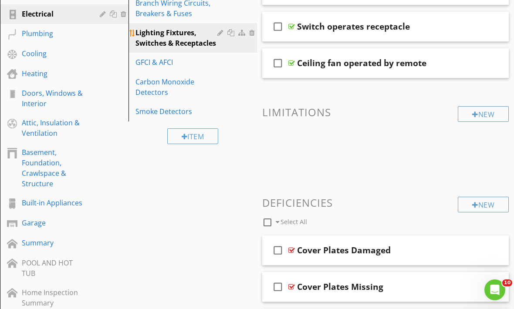
scroll to position [216, 0]
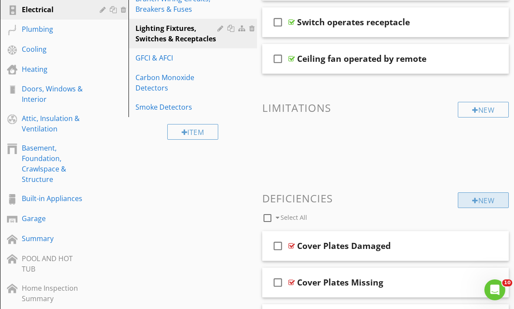
click at [484, 201] on div "New" at bounding box center [483, 200] width 51 height 16
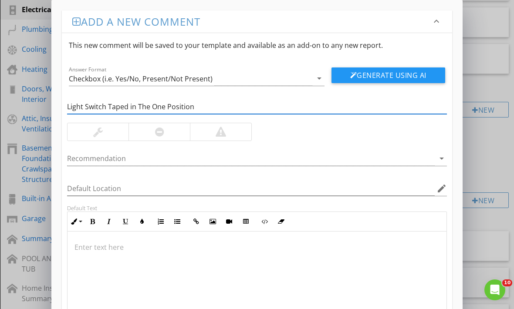
type input "Light Switch Taped in The One Position"
click at [107, 134] on div at bounding box center [97, 131] width 61 height 17
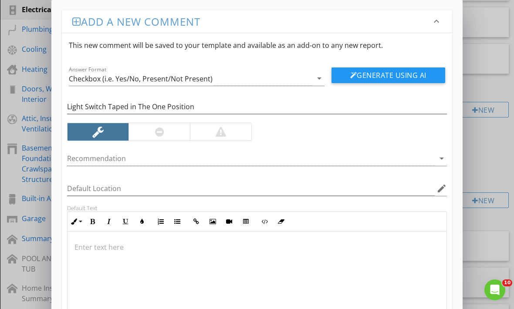
click at [105, 250] on p at bounding box center [256, 247] width 365 height 10
click at [104, 254] on div at bounding box center [256, 275] width 379 height 87
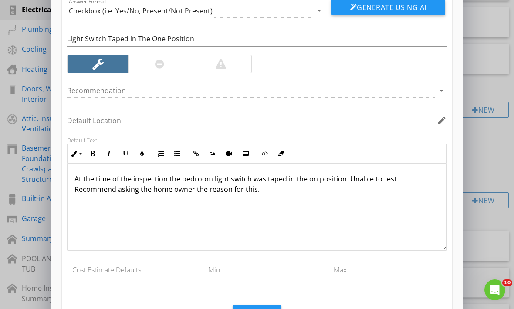
scroll to position [0, 0]
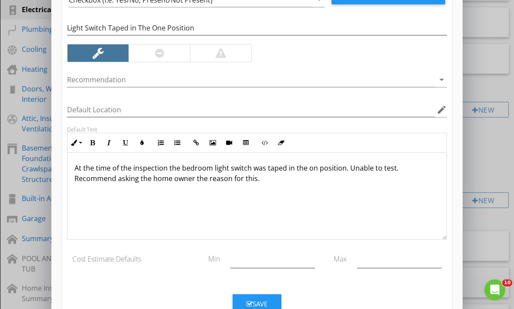
click at [254, 295] on button "Save" at bounding box center [257, 303] width 49 height 19
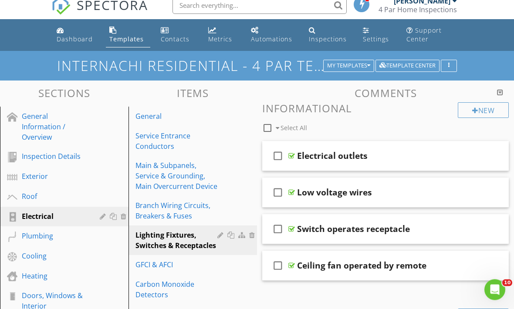
scroll to position [0, 0]
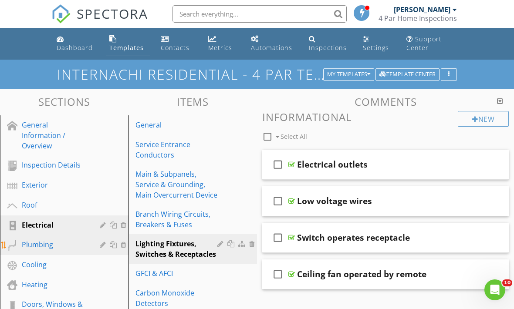
click at [46, 245] on div "Plumbing" at bounding box center [54, 245] width 65 height 10
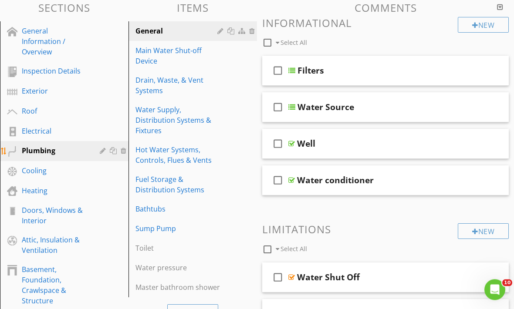
scroll to position [94, 0]
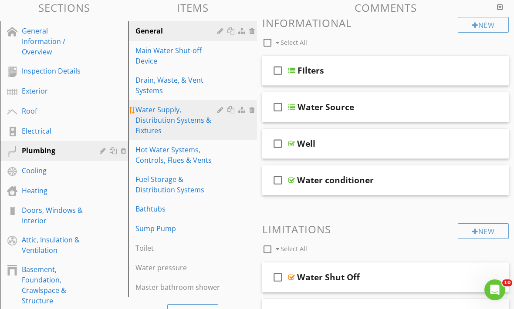
click at [172, 124] on div "Water Supply, Distribution Systems & Fixtures" at bounding box center [177, 120] width 84 height 31
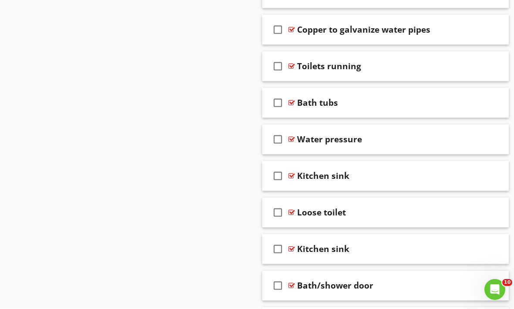
scroll to position [908, 0]
click at [369, 179] on div "Kitchen sink" at bounding box center [383, 176] width 172 height 10
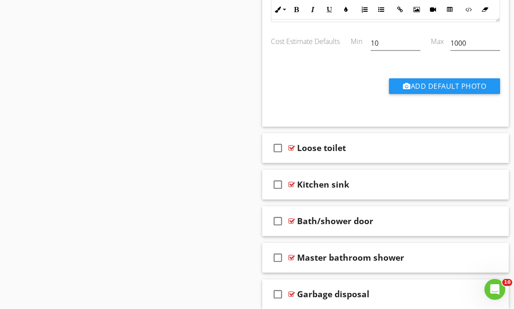
scroll to position [1304, 0]
click at [372, 180] on div "Kitchen sink" at bounding box center [383, 184] width 172 height 10
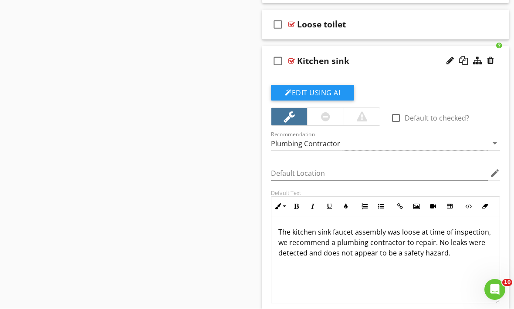
scroll to position [1428, 0]
click at [344, 60] on div "Kitchen sink" at bounding box center [323, 60] width 52 height 10
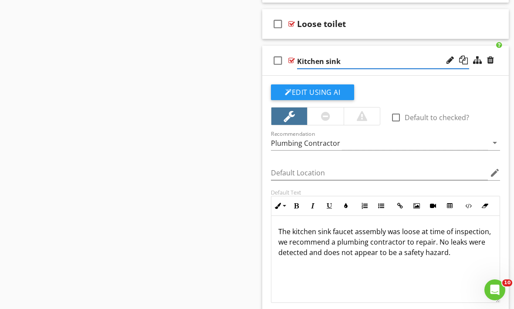
click at [352, 60] on input "Kitchen sink" at bounding box center [383, 61] width 172 height 14
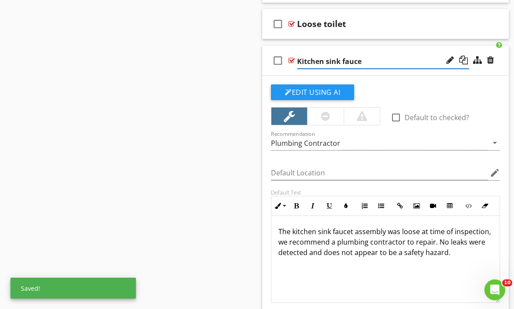
type input "Kitchen sink faucet"
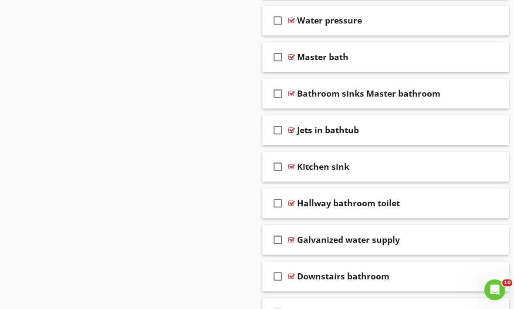
scroll to position [2020, 0]
click at [360, 167] on div "Kitchen sink" at bounding box center [383, 166] width 172 height 10
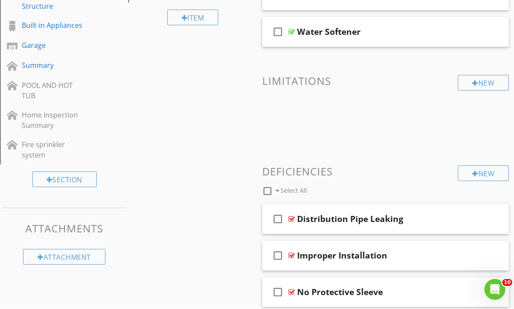
scroll to position [389, 0]
click at [472, 172] on div at bounding box center [475, 173] width 6 height 7
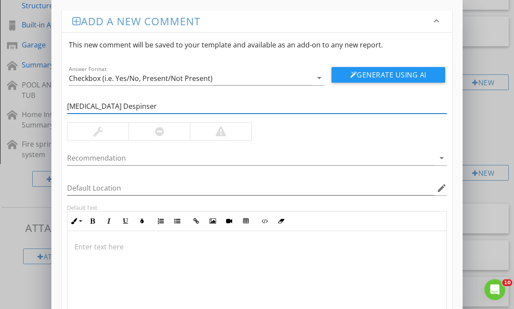
click at [137, 108] on input "Purified Water Despinser" at bounding box center [257, 107] width 380 height 14
click at [136, 108] on input "Purified Water Despinser" at bounding box center [257, 107] width 380 height 14
click at [121, 244] on p at bounding box center [256, 247] width 365 height 10
click at [96, 244] on p at bounding box center [256, 247] width 365 height 10
click at [101, 250] on p at bounding box center [256, 247] width 365 height 10
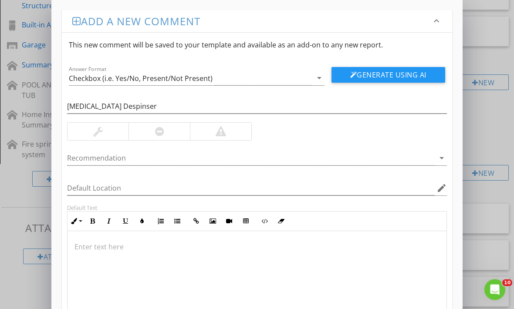
click at [98, 255] on div at bounding box center [256, 275] width 379 height 87
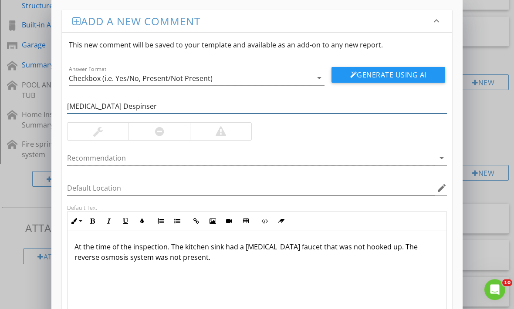
click at [129, 106] on input "Purified Water Despinser" at bounding box center [257, 107] width 380 height 14
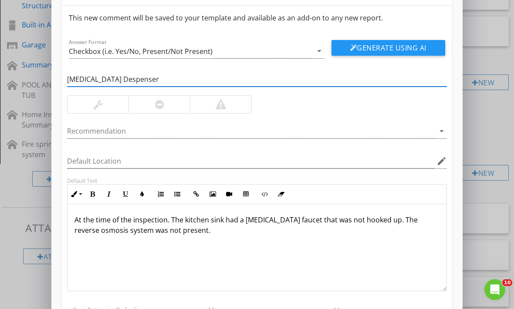
scroll to position [21, 0]
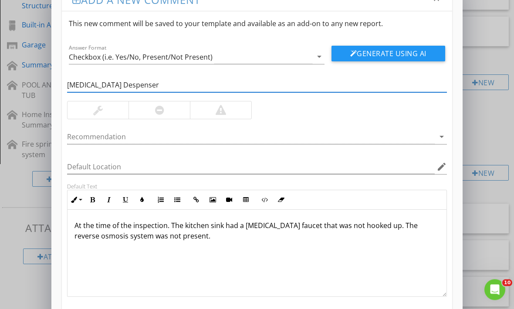
type input "Purified Water Despenser"
click at [107, 109] on div at bounding box center [97, 110] width 61 height 17
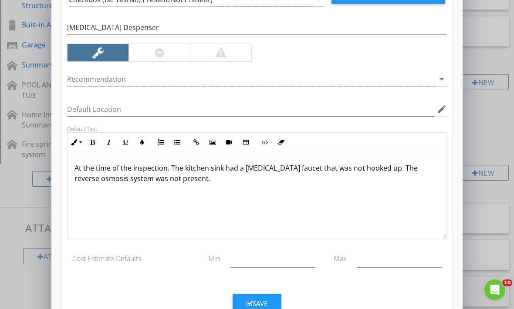
scroll to position [79, 0]
click at [264, 296] on button "Save" at bounding box center [257, 303] width 49 height 19
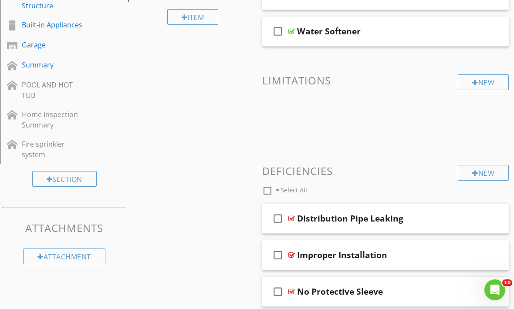
scroll to position [37, 0]
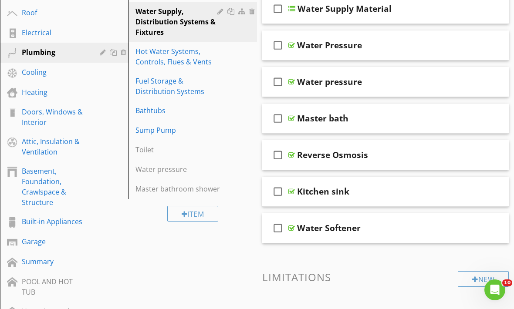
scroll to position [192, 0]
click at [34, 69] on div "Cooling" at bounding box center [54, 72] width 65 height 10
click at [48, 70] on div "Cooling" at bounding box center [54, 72] width 65 height 10
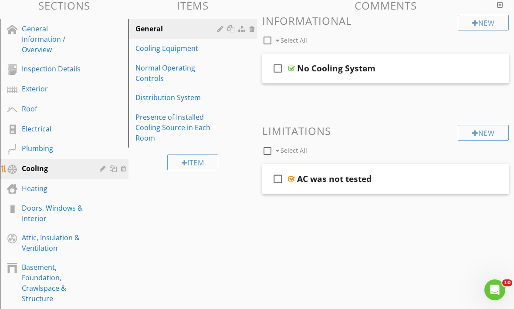
scroll to position [95, 0]
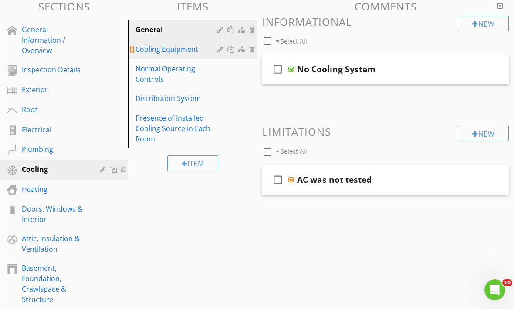
click at [176, 53] on div "Cooling Equipment" at bounding box center [177, 49] width 84 height 10
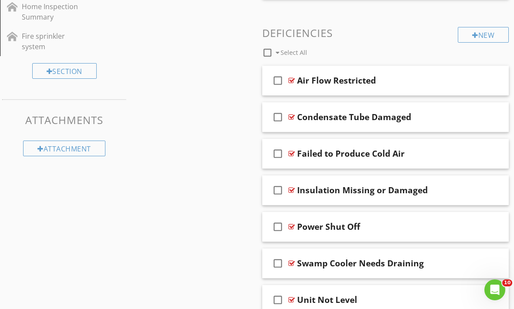
scroll to position [497, 0]
click at [480, 33] on div "New" at bounding box center [483, 35] width 51 height 16
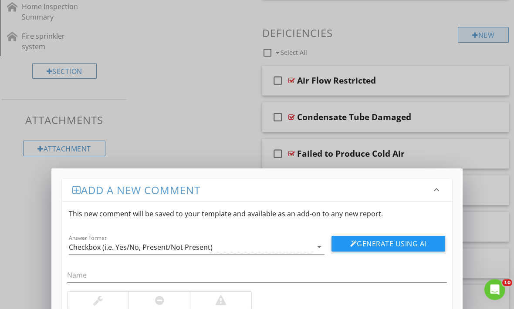
scroll to position [497, 0]
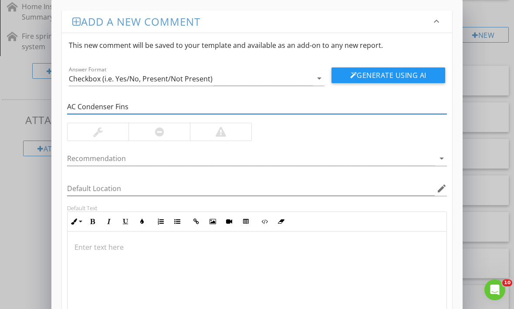
type input "AC Condenser Fins"
click at [170, 131] on div at bounding box center [158, 131] width 61 height 17
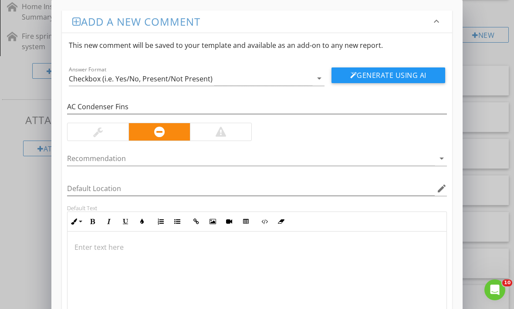
click at [160, 242] on div at bounding box center [256, 275] width 379 height 87
click at [108, 251] on p at bounding box center [256, 247] width 365 height 10
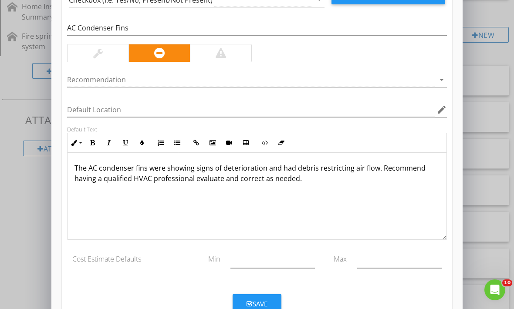
scroll to position [79, 0]
click at [263, 297] on button "Save" at bounding box center [257, 303] width 49 height 19
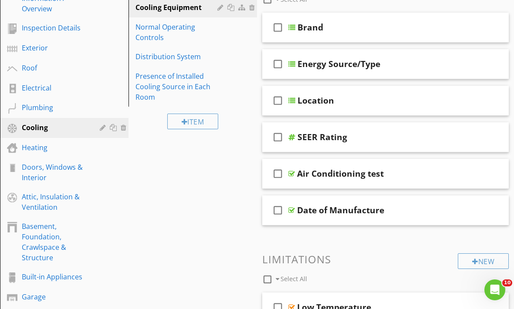
scroll to position [137, 0]
click at [35, 152] on div "Heating" at bounding box center [54, 148] width 65 height 10
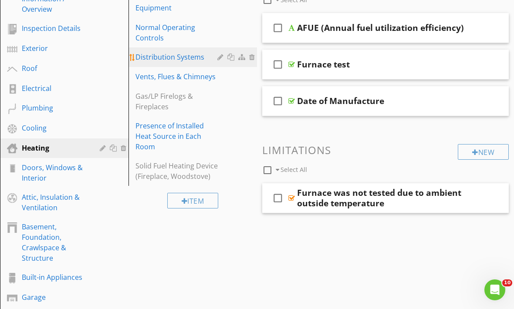
click at [183, 56] on div "Distribution Systems" at bounding box center [177, 57] width 84 height 10
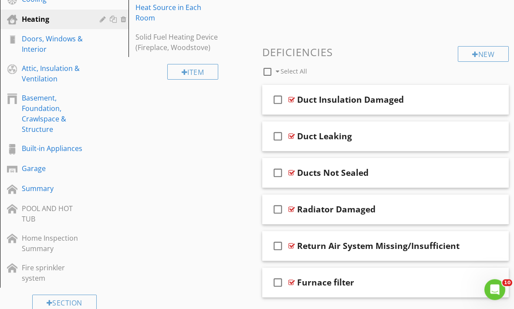
scroll to position [266, 0]
click at [494, 51] on div "New" at bounding box center [483, 54] width 51 height 16
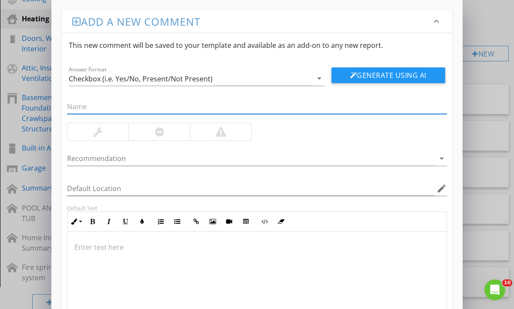
click at [245, 245] on p at bounding box center [256, 247] width 365 height 10
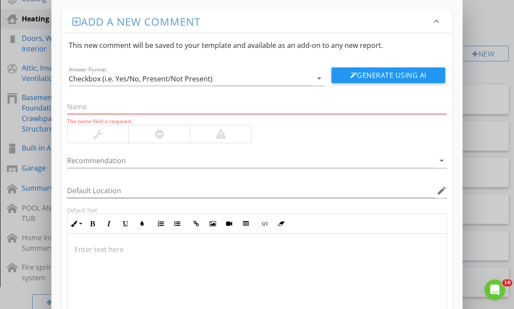
click at [109, 259] on div at bounding box center [256, 277] width 379 height 87
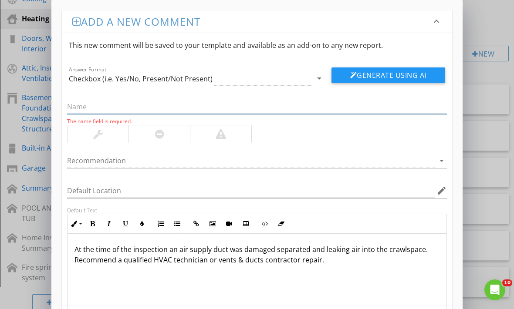
click at [190, 104] on input "text" at bounding box center [257, 107] width 380 height 14
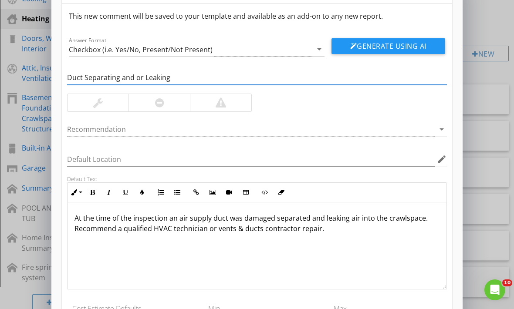
scroll to position [26, 0]
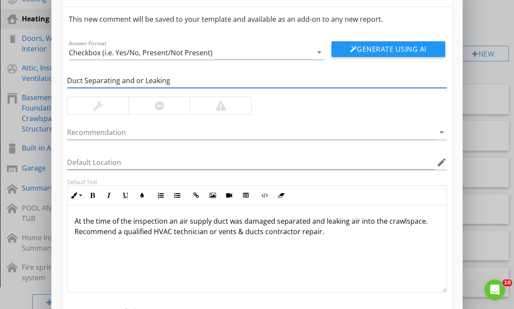
type input "Duct Separating and or Leaking"
click at [149, 104] on div at bounding box center [158, 105] width 61 height 17
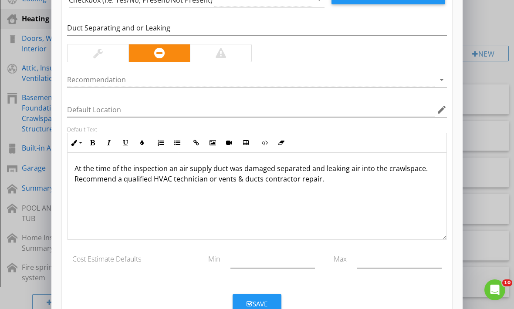
click at [273, 305] on button "Save" at bounding box center [257, 303] width 49 height 19
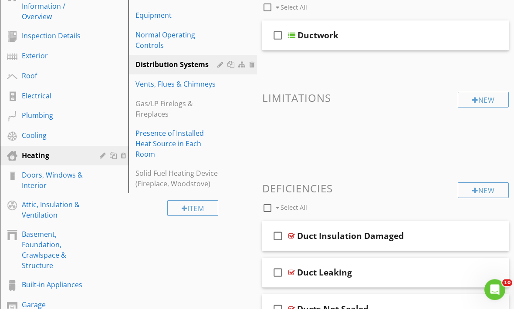
scroll to position [129, 0]
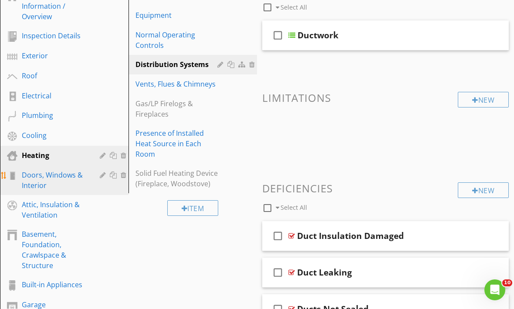
click at [44, 184] on div "Doors, Windows & Interior" at bounding box center [54, 180] width 65 height 21
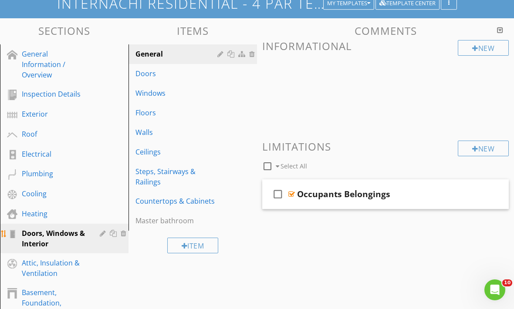
scroll to position [69, 0]
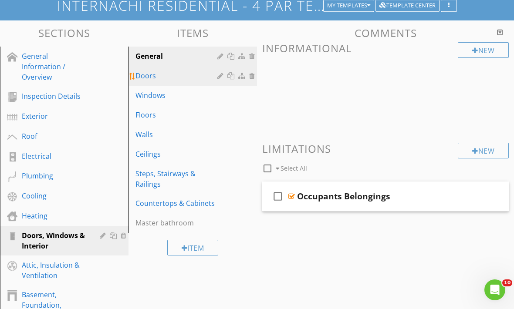
click at [163, 78] on div "Doors" at bounding box center [177, 76] width 84 height 10
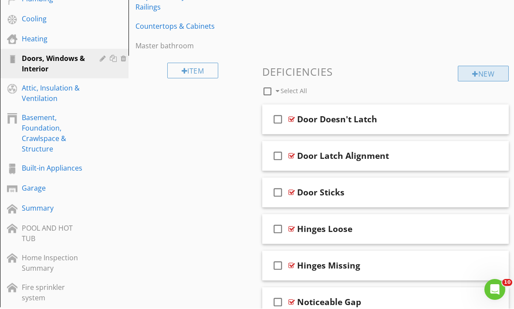
click at [484, 73] on div "New" at bounding box center [483, 74] width 51 height 16
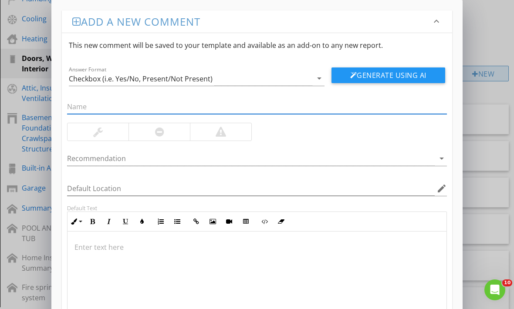
scroll to position [246, 0]
click at [242, 243] on div at bounding box center [256, 275] width 379 height 87
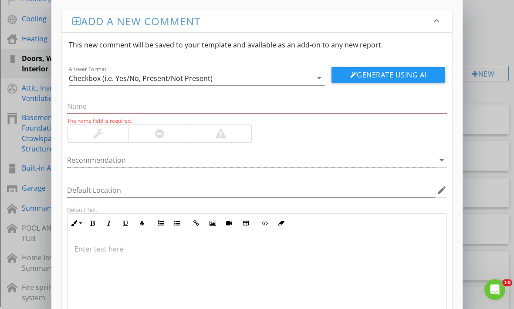
click at [233, 251] on p at bounding box center [256, 249] width 365 height 10
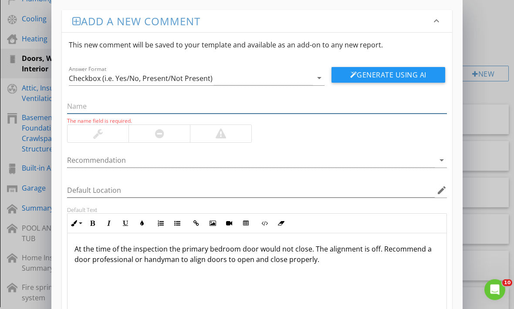
click at [144, 103] on input "text" at bounding box center [257, 107] width 380 height 14
click at [115, 102] on input "text" at bounding box center [257, 107] width 380 height 14
paste input "Primary Bedroom Door Alignment"
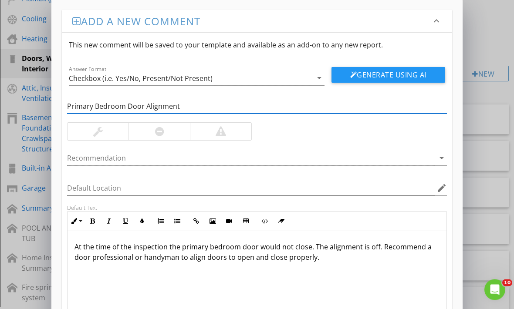
type input "Primary Bedroom Door Alignment"
click at [168, 130] on div at bounding box center [158, 131] width 61 height 17
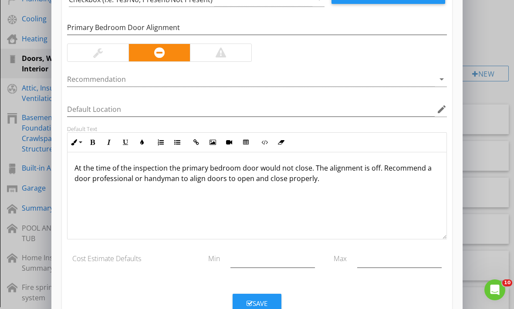
scroll to position [79, 0]
click at [263, 297] on button "Save" at bounding box center [257, 303] width 49 height 19
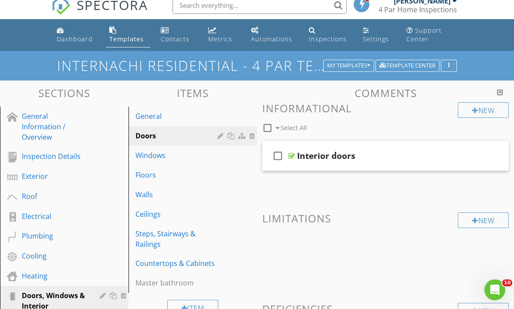
scroll to position [8, 0]
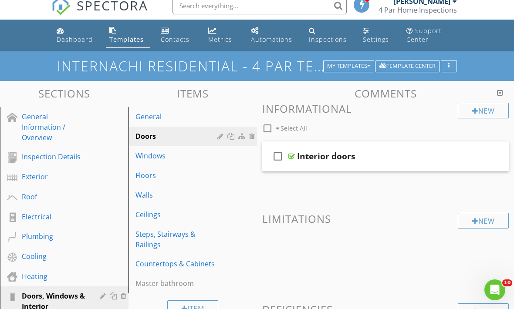
click at [344, 250] on span at bounding box center [385, 254] width 246 height 44
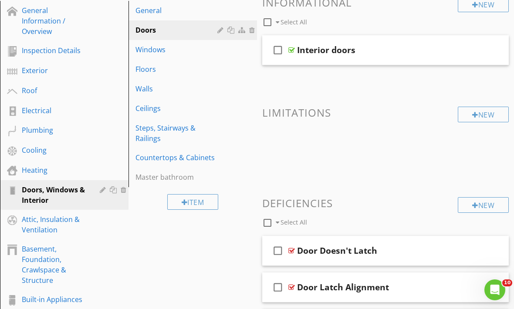
scroll to position [113, 0]
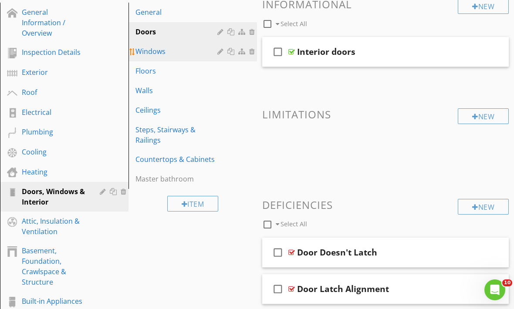
click at [172, 54] on div "Windows" at bounding box center [177, 51] width 84 height 10
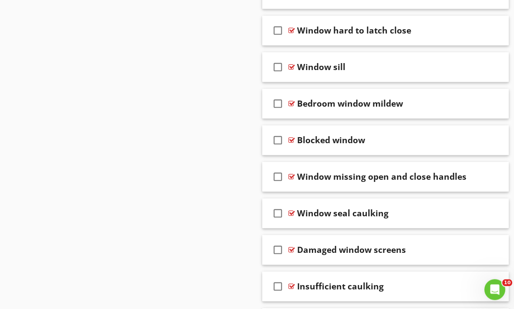
scroll to position [1050, 0]
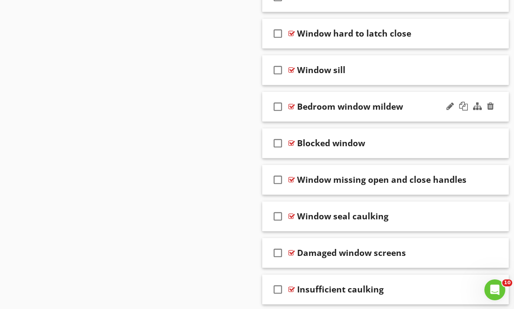
click at [418, 105] on div "Bedroom window mildew" at bounding box center [383, 106] width 172 height 10
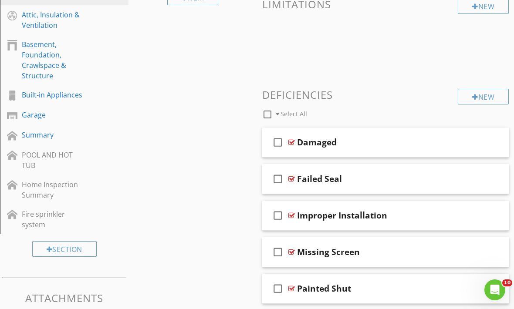
scroll to position [318, 0]
click at [485, 94] on div "New" at bounding box center [483, 98] width 51 height 16
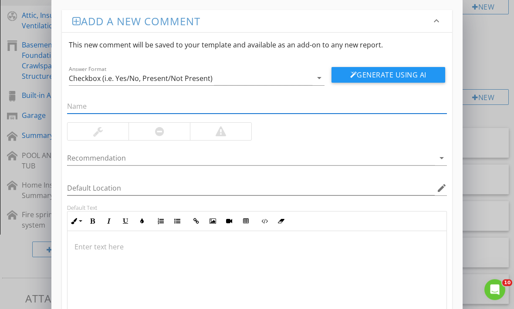
click at [215, 242] on div at bounding box center [256, 275] width 379 height 87
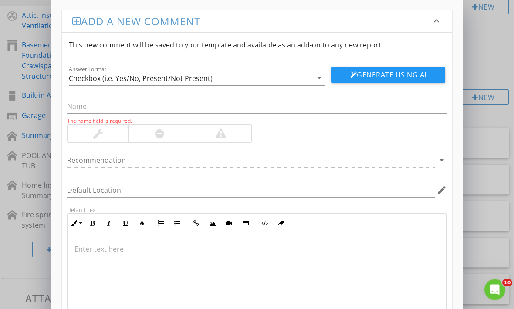
click at [118, 252] on p at bounding box center [256, 249] width 365 height 10
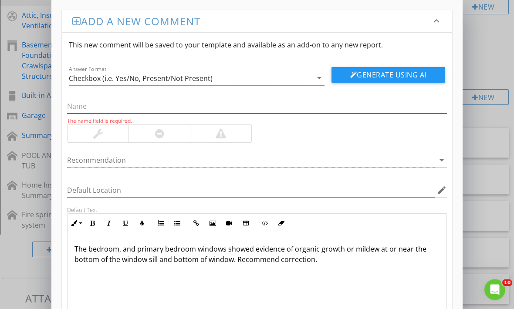
click at [175, 103] on input "text" at bounding box center [257, 107] width 380 height 14
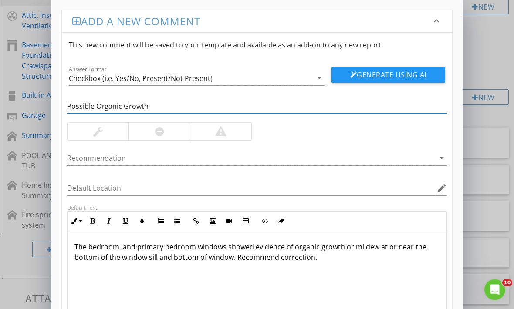
click at [146, 135] on div at bounding box center [158, 131] width 61 height 17
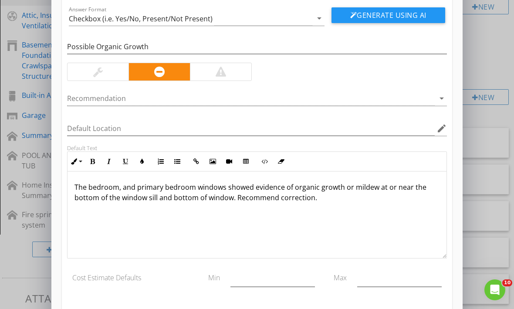
scroll to position [55, 0]
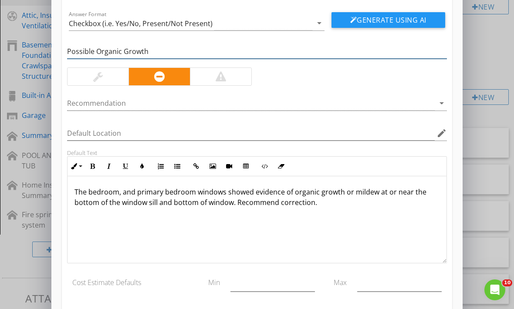
click at [90, 55] on input "Possible Organic Growth" at bounding box center [257, 51] width 380 height 14
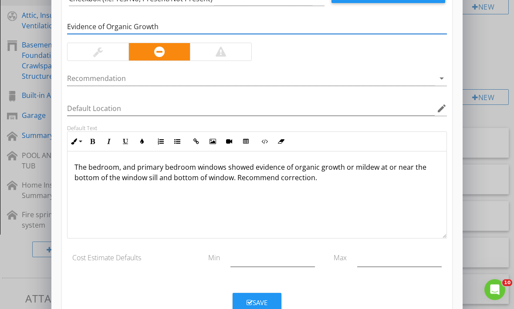
scroll to position [79, 0]
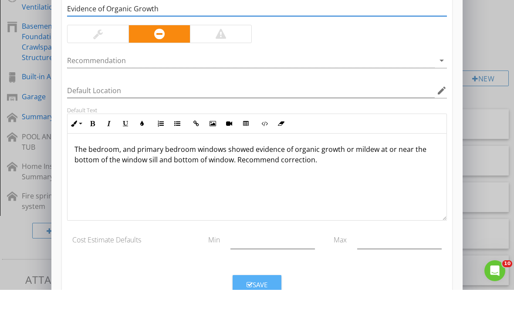
type input "Evidence of Organic Growth"
click at [262, 294] on button "Save" at bounding box center [257, 303] width 49 height 19
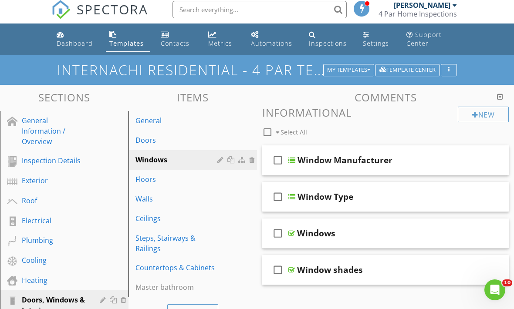
scroll to position [0, 0]
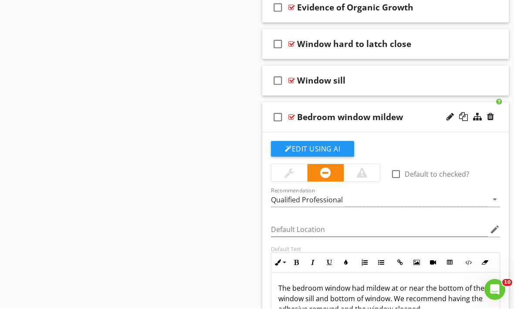
click at [414, 115] on div "Bedroom window mildew" at bounding box center [383, 117] width 172 height 10
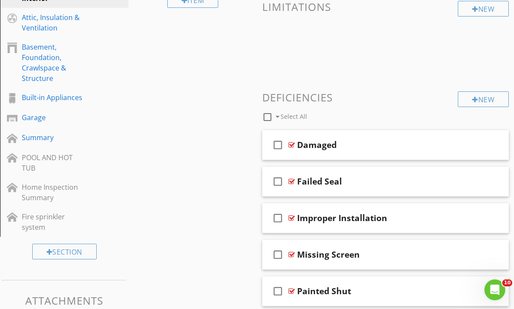
scroll to position [317, 0]
click at [486, 99] on div "New" at bounding box center [483, 99] width 51 height 16
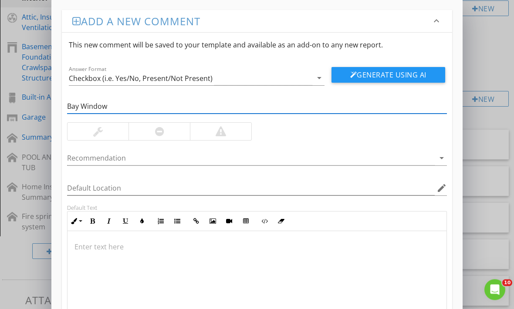
type input "Bay Window"
click at [148, 132] on div at bounding box center [158, 131] width 61 height 17
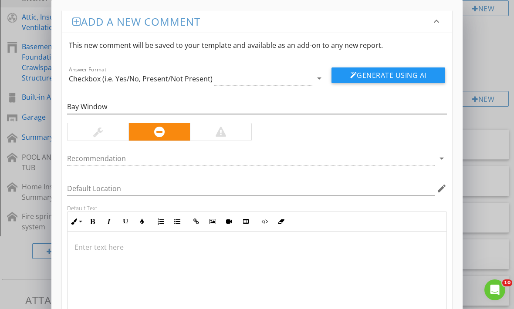
click at [79, 243] on p at bounding box center [256, 247] width 365 height 10
click at [77, 245] on p at bounding box center [256, 247] width 365 height 10
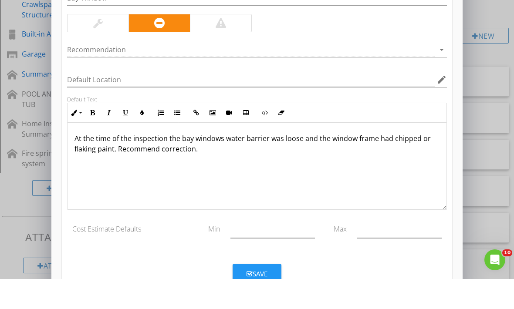
scroll to position [351, 0]
click at [263, 299] on div "Save" at bounding box center [256, 304] width 21 height 10
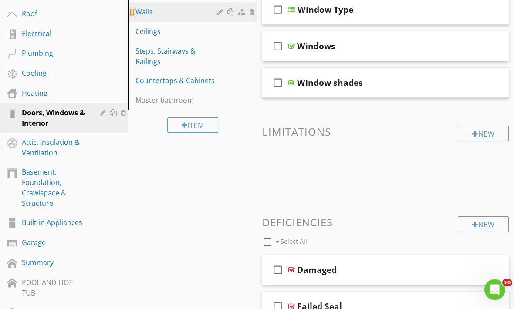
scroll to position [192, 0]
click at [179, 9] on div "Walls" at bounding box center [177, 12] width 84 height 10
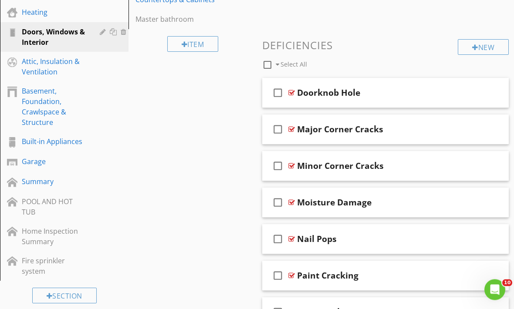
scroll to position [229, 0]
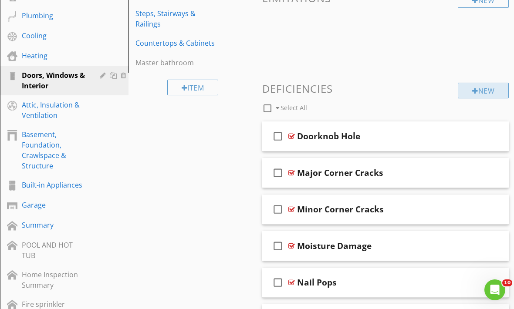
click at [489, 91] on div "New" at bounding box center [483, 91] width 51 height 16
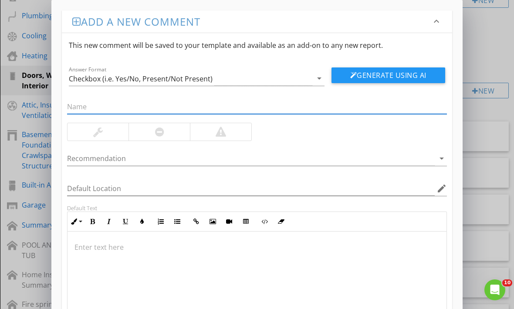
click at [300, 106] on input "text" at bounding box center [257, 107] width 380 height 14
type input "Fastener Holes"
click at [113, 135] on div at bounding box center [97, 131] width 61 height 17
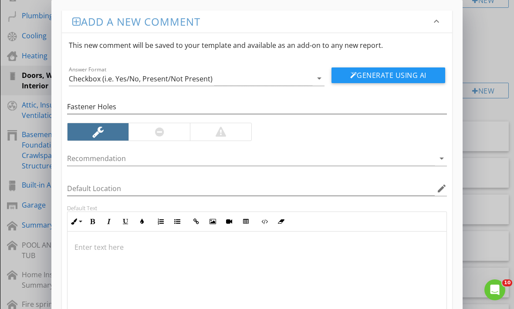
click at [85, 243] on p at bounding box center [256, 247] width 365 height 10
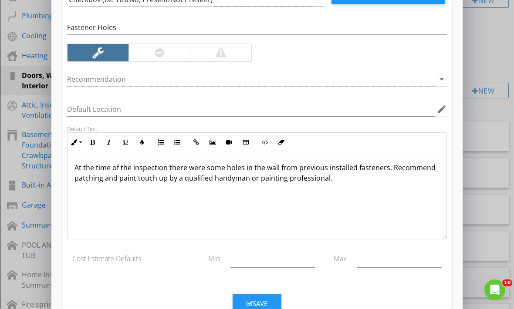
scroll to position [79, 0]
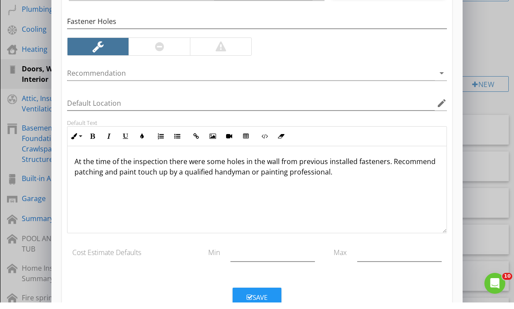
click at [413, 173] on p "At the time of the inspection there were some holes in the wall from previous i…" at bounding box center [256, 173] width 365 height 21
click at [271, 294] on button "Save" at bounding box center [257, 303] width 49 height 19
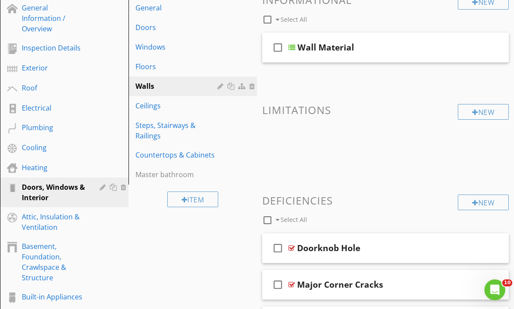
scroll to position [117, 0]
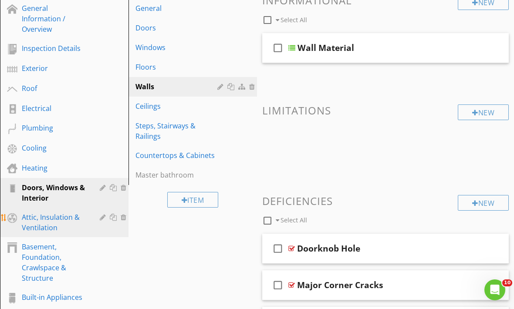
click at [48, 225] on div "Attic, Insulation & Ventilation" at bounding box center [54, 222] width 65 height 21
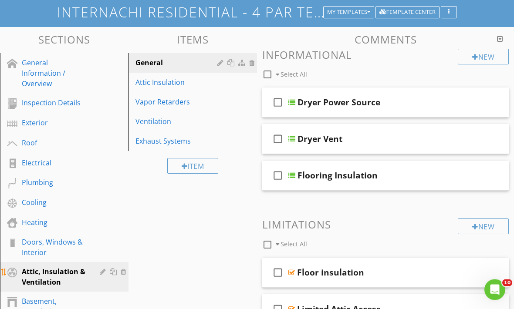
scroll to position [62, 0]
click at [176, 88] on link "Attic Insulation" at bounding box center [194, 82] width 126 height 19
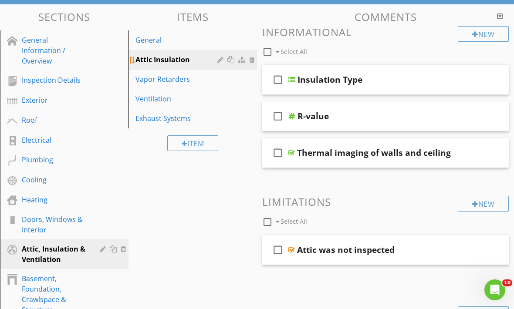
scroll to position [84, 0]
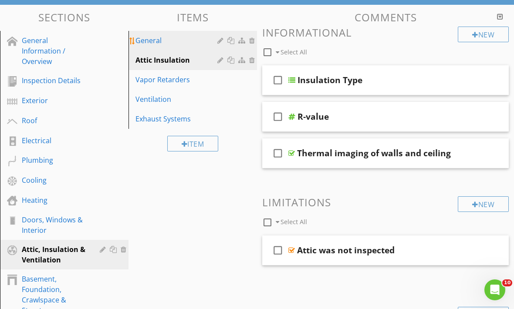
click at [185, 40] on div "General" at bounding box center [177, 40] width 84 height 10
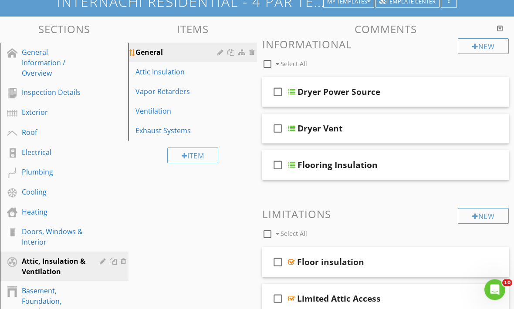
scroll to position [73, 0]
click at [186, 75] on div "Attic Insulation" at bounding box center [177, 72] width 84 height 10
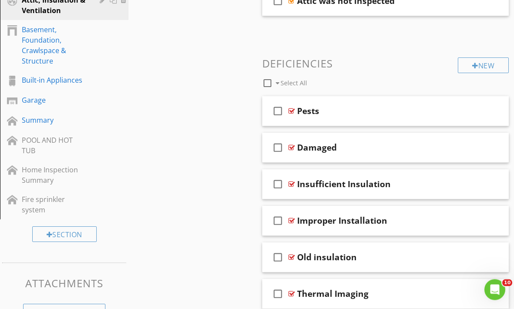
scroll to position [332, 0]
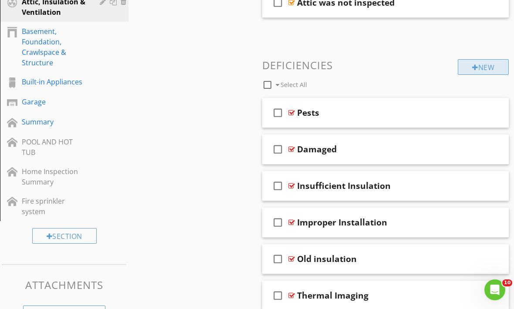
click at [484, 69] on div "New" at bounding box center [483, 67] width 51 height 16
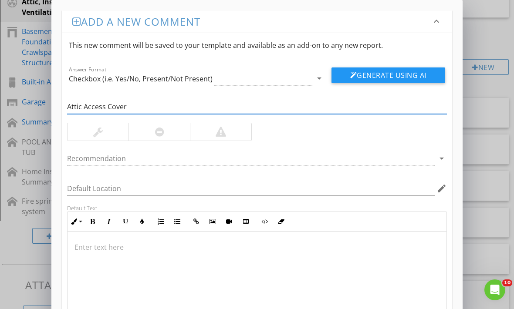
type input "Attic Access Cover"
click at [152, 135] on div at bounding box center [158, 131] width 61 height 17
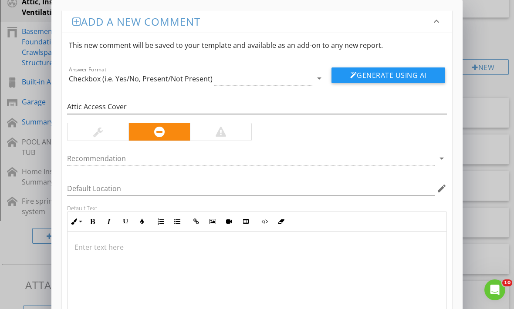
click at [92, 253] on div at bounding box center [256, 275] width 379 height 87
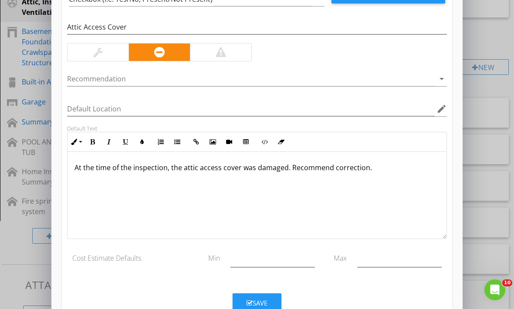
scroll to position [79, 0]
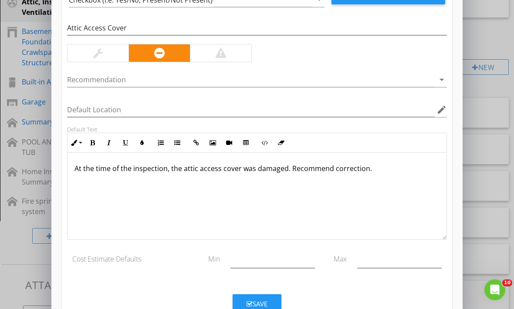
click at [270, 298] on button "Save" at bounding box center [257, 303] width 49 height 19
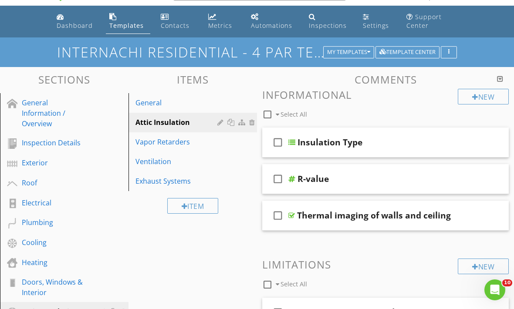
scroll to position [21, 0]
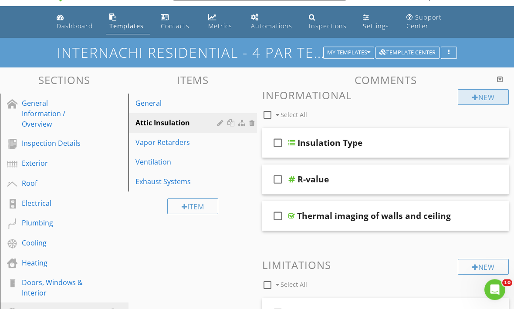
click at [477, 101] on div "New" at bounding box center [483, 98] width 51 height 16
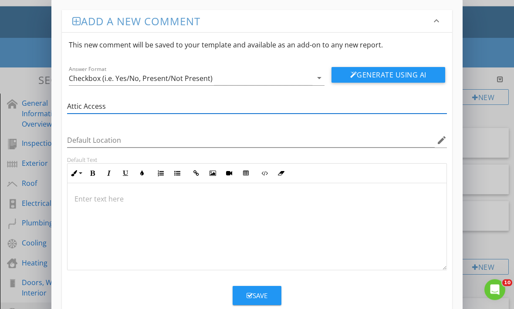
type input "Attic Access"
click at [92, 198] on p at bounding box center [256, 199] width 365 height 10
click at [104, 206] on div at bounding box center [256, 227] width 379 height 87
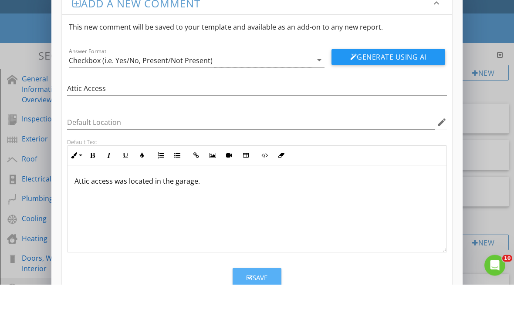
click at [267, 298] on div "Save" at bounding box center [256, 303] width 21 height 10
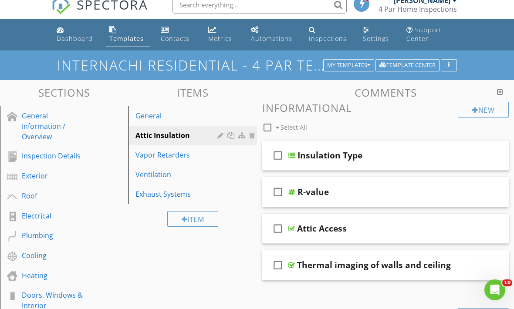
scroll to position [0, 0]
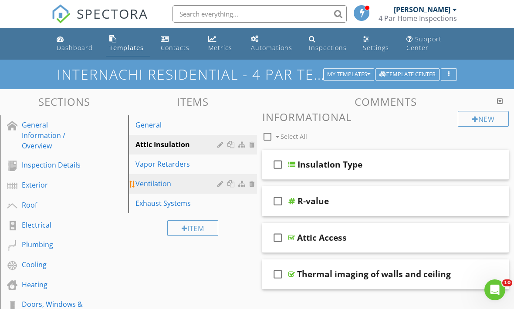
click at [165, 185] on div "Ventilation" at bounding box center [177, 184] width 84 height 10
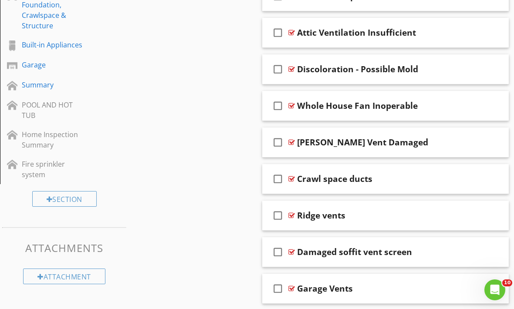
scroll to position [369, 0]
click at [419, 254] on div "Damaged soffit vent screen" at bounding box center [383, 252] width 172 height 10
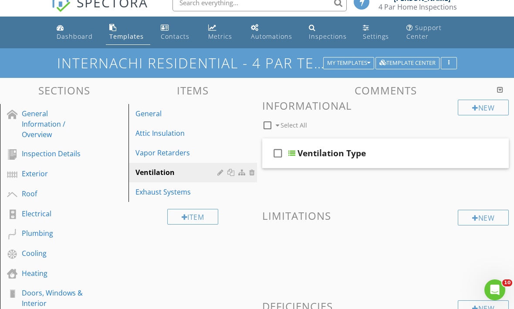
scroll to position [0, 0]
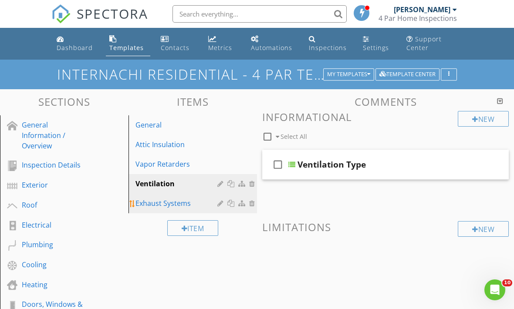
click at [152, 206] on div "Exhaust Systems" at bounding box center [177, 203] width 84 height 10
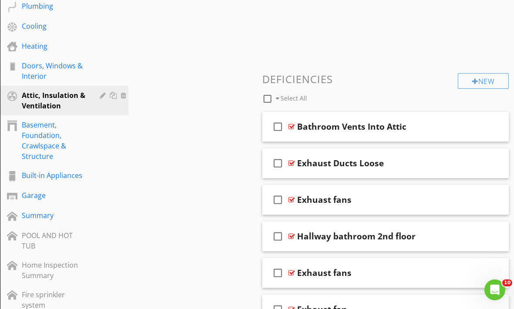
scroll to position [268, 0]
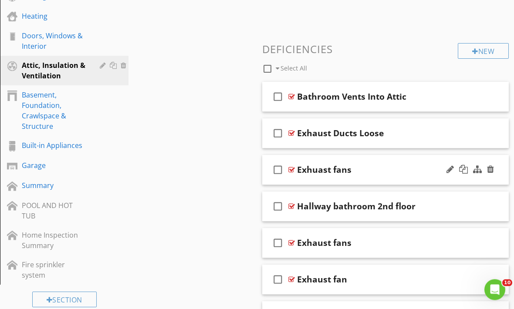
click at [391, 173] on div "Exhuast fans" at bounding box center [383, 170] width 172 height 10
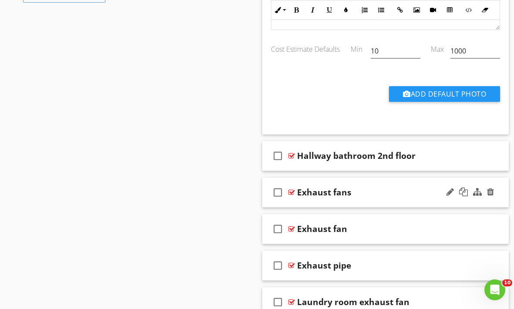
scroll to position [651, 0]
click at [368, 191] on div "Exhaust fans" at bounding box center [383, 192] width 172 height 10
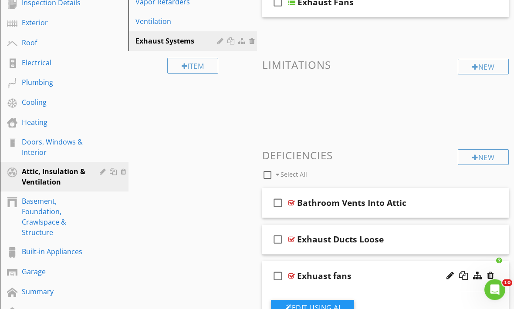
scroll to position [163, 0]
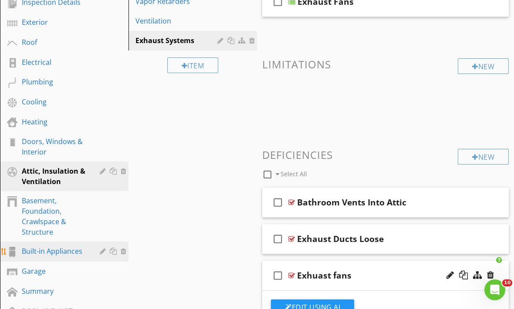
click at [67, 252] on div "Built-in Appliances" at bounding box center [54, 251] width 65 height 10
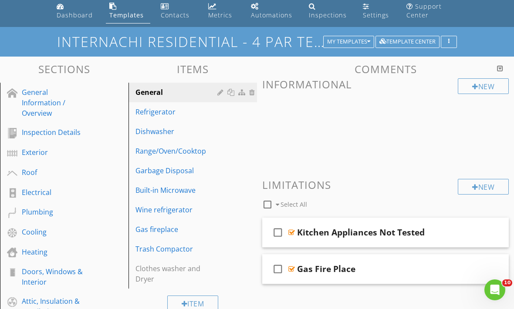
scroll to position [32, 0]
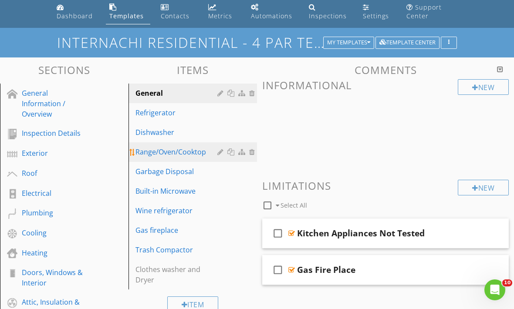
click at [175, 157] on div "Range/Oven/Cooktop" at bounding box center [177, 152] width 84 height 10
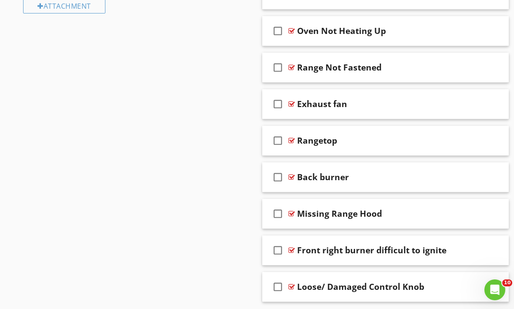
scroll to position [650, 0]
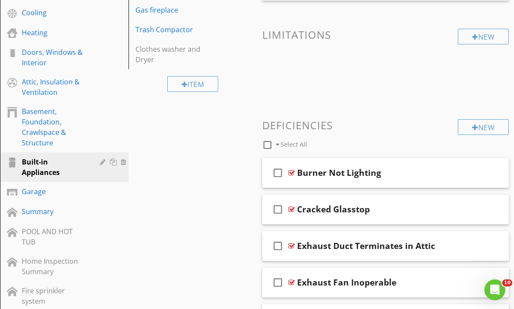
scroll to position [253, 0]
click at [482, 126] on div "New" at bounding box center [483, 127] width 51 height 16
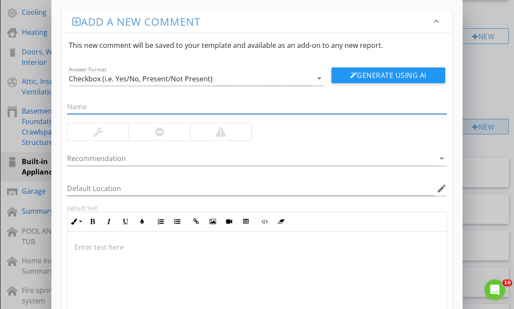
scroll to position [252, 0]
click at [209, 248] on p at bounding box center [256, 247] width 365 height 10
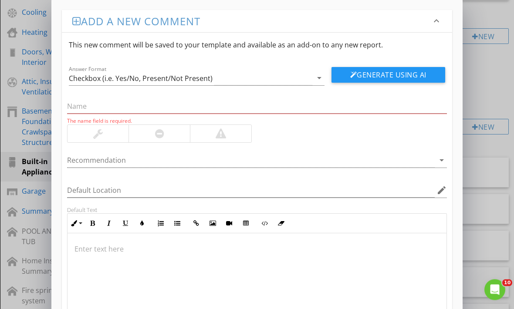
click at [181, 249] on p at bounding box center [256, 249] width 365 height 10
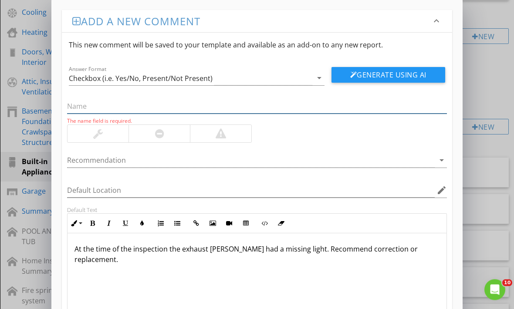
click at [182, 100] on input "text" at bounding box center [257, 107] width 380 height 14
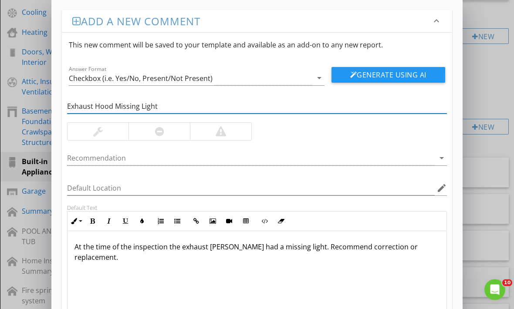
type input "Exhaust Hood Missing Light"
click at [104, 131] on div at bounding box center [97, 131] width 61 height 17
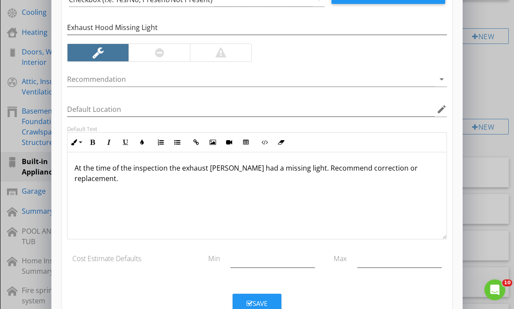
scroll to position [79, 0]
click at [269, 296] on button "Save" at bounding box center [257, 303] width 49 height 19
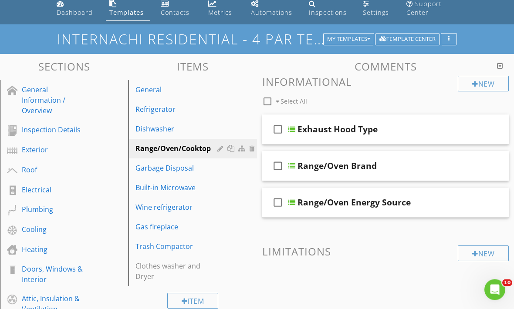
scroll to position [34, 0]
click at [273, 273] on span at bounding box center [385, 288] width 246 height 44
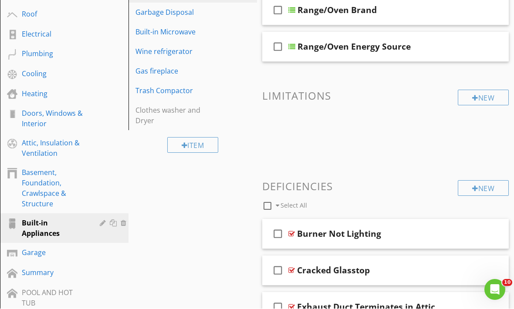
scroll to position [191, 0]
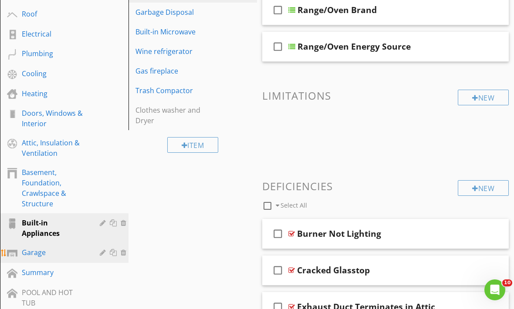
click at [53, 247] on div "Garage" at bounding box center [54, 252] width 65 height 10
click at [66, 247] on div "Garage" at bounding box center [54, 252] width 65 height 10
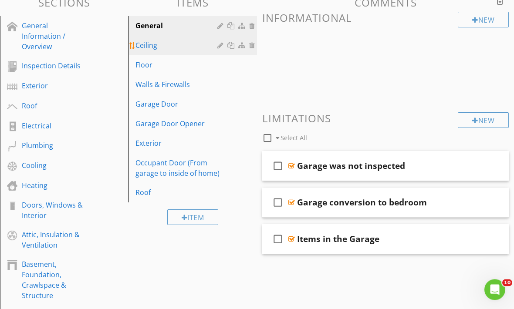
scroll to position [99, 0]
click at [172, 49] on div "Ceiling" at bounding box center [177, 45] width 84 height 10
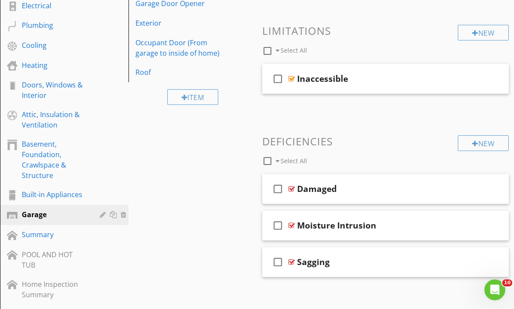
scroll to position [225, 0]
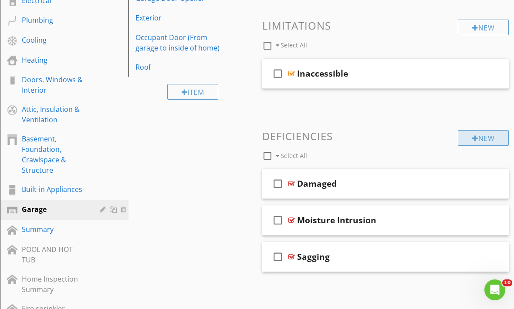
click at [486, 136] on div "New" at bounding box center [483, 138] width 51 height 16
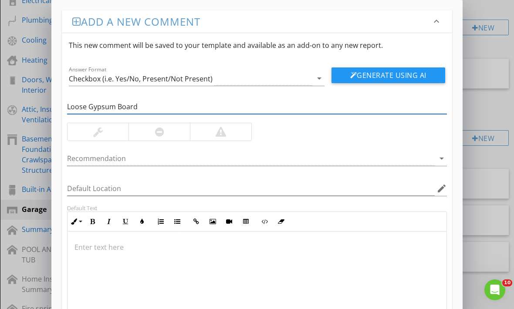
type input "Loose Gypsum Board"
click at [152, 135] on div at bounding box center [158, 131] width 61 height 17
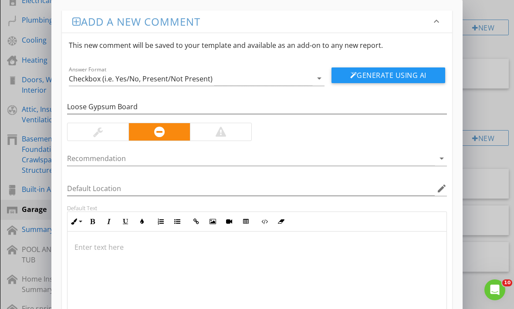
click at [88, 254] on div at bounding box center [256, 275] width 379 height 87
click at [95, 264] on div at bounding box center [256, 275] width 379 height 87
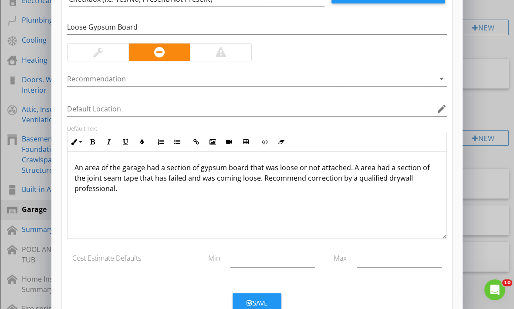
scroll to position [79, 0]
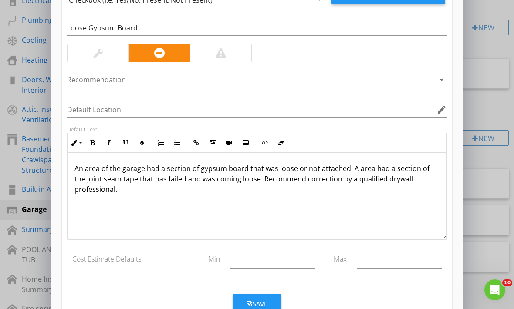
click at [267, 300] on div "Save" at bounding box center [256, 304] width 21 height 10
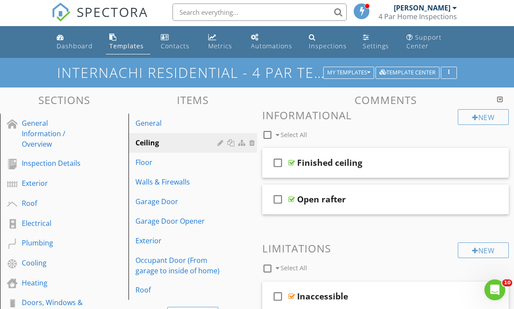
scroll to position [0, 0]
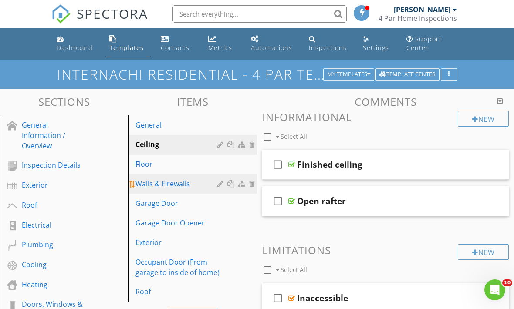
click at [182, 186] on div "Walls & Firewalls" at bounding box center [177, 184] width 84 height 10
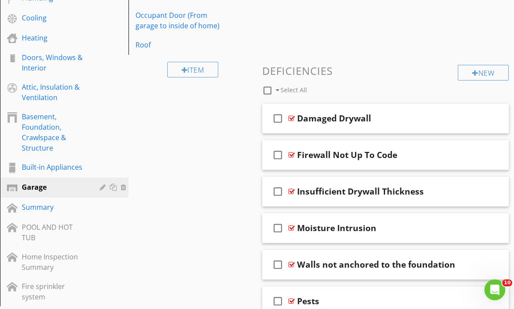
scroll to position [248, 0]
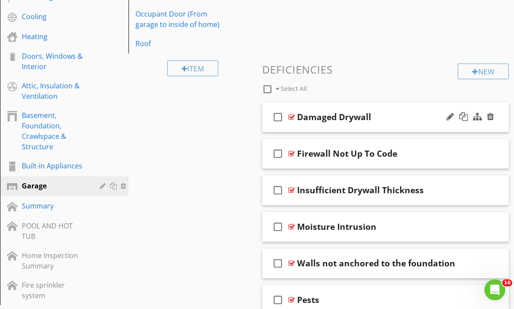
click at [400, 119] on div "Damaged Drywall" at bounding box center [383, 117] width 172 height 10
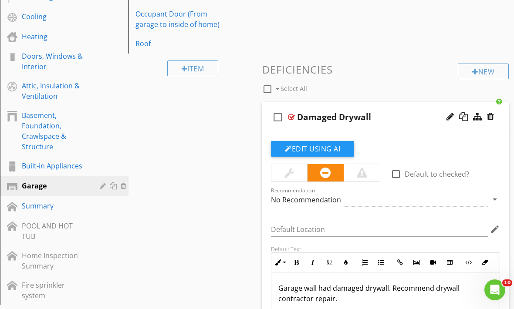
click at [218, 260] on div "Sections General Information / Overview Inspection Details Exterior Roof Electr…" at bounding box center [257, 258] width 514 height 834
click at [412, 116] on div "Damaged Drywall" at bounding box center [383, 117] width 172 height 10
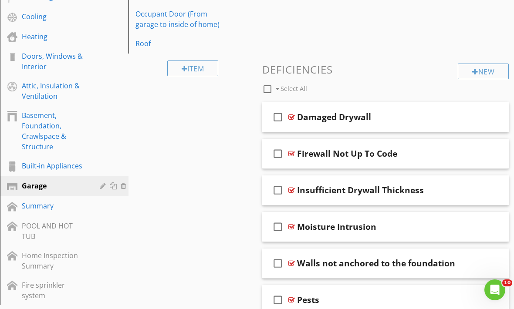
click at [223, 213] on div "Sections General Information / Overview Inspection Details Exterior Roof Electr…" at bounding box center [257, 126] width 514 height 571
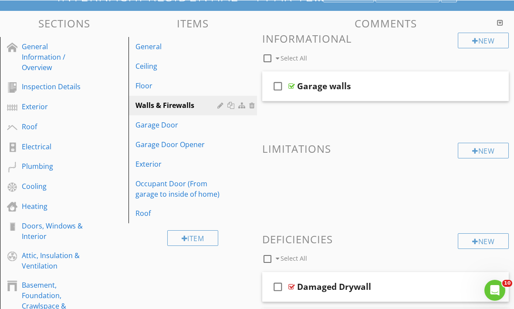
scroll to position [78, 0]
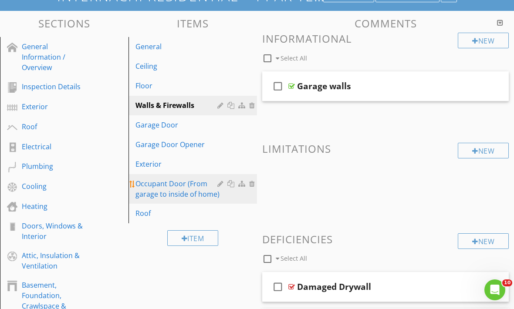
click at [192, 194] on div "Occupant Door (From garage to inside of home)" at bounding box center [177, 189] width 84 height 21
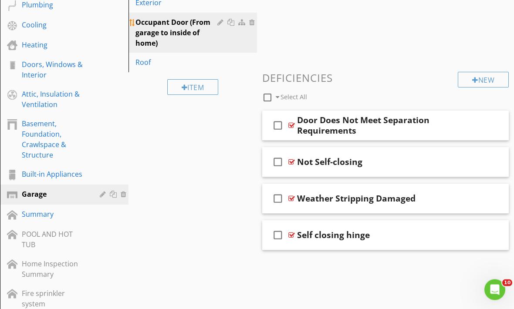
scroll to position [240, 0]
click at [492, 80] on div "New" at bounding box center [483, 80] width 51 height 16
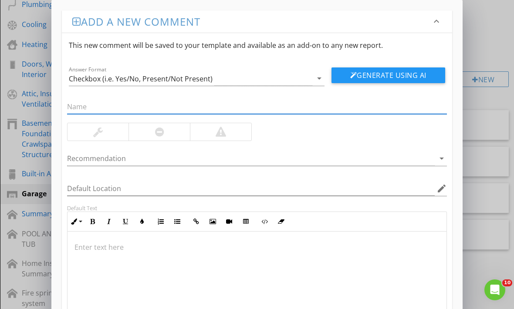
click at [250, 104] on input "text" at bounding box center [257, 107] width 380 height 14
type input "Door Sill Trim"
click at [98, 243] on p at bounding box center [256, 247] width 365 height 10
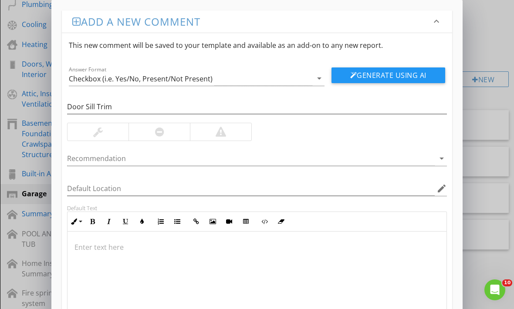
click at [102, 255] on div at bounding box center [256, 275] width 379 height 87
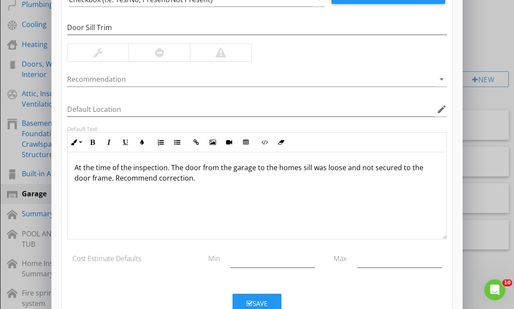
scroll to position [79, 0]
click at [146, 57] on div at bounding box center [158, 52] width 61 height 17
click at [264, 302] on div "Save" at bounding box center [256, 304] width 21 height 10
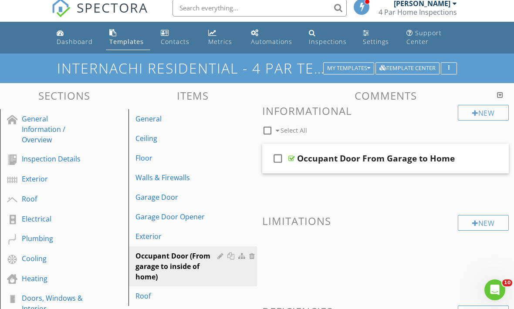
scroll to position [0, 0]
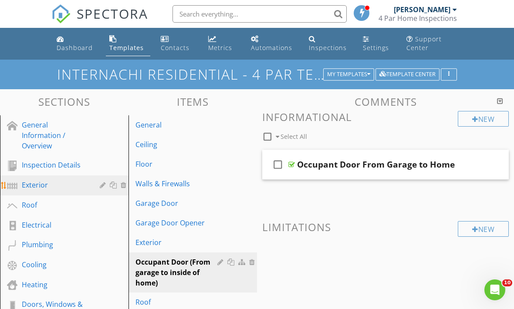
click at [45, 184] on div "Exterior" at bounding box center [54, 185] width 65 height 10
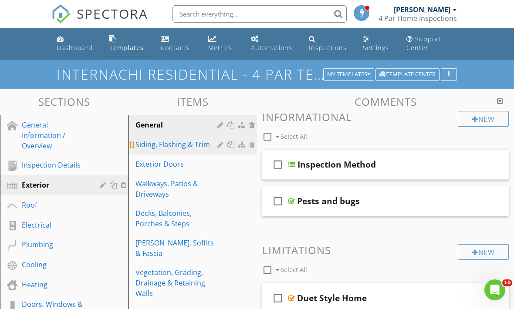
click at [203, 145] on div "Siding, Flashing & Trim" at bounding box center [177, 144] width 84 height 10
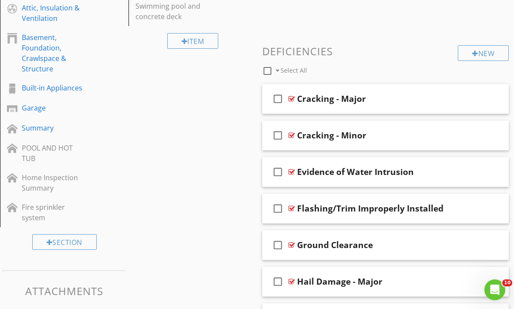
scroll to position [320, 0]
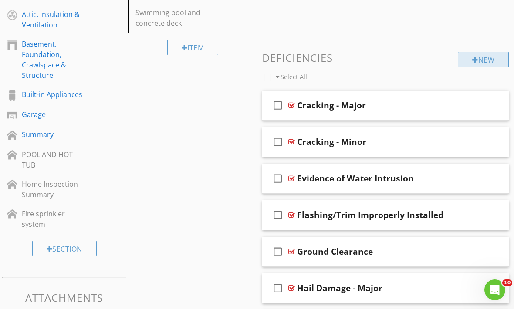
click at [483, 60] on div "New" at bounding box center [483, 60] width 51 height 16
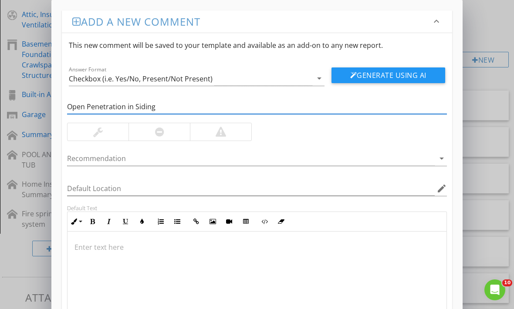
type input "Open Penetration in Siding"
click at [153, 133] on div at bounding box center [158, 131] width 61 height 17
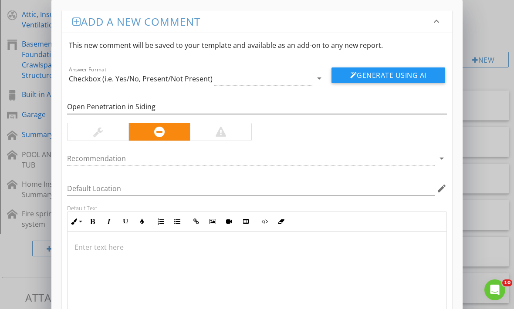
click at [87, 242] on div at bounding box center [256, 275] width 379 height 87
click at [98, 247] on p at bounding box center [256, 247] width 365 height 10
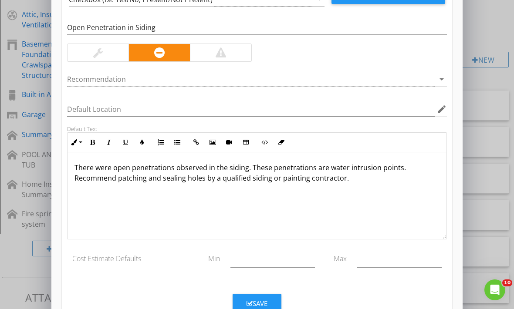
scroll to position [79, 0]
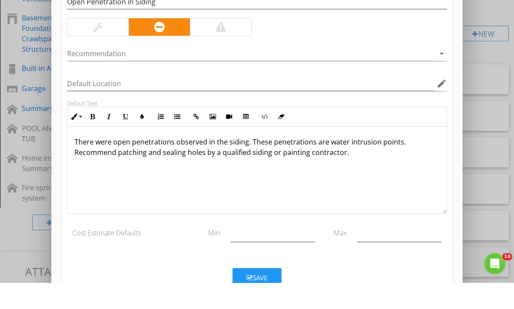
click at [267, 299] on div "Save" at bounding box center [256, 304] width 21 height 10
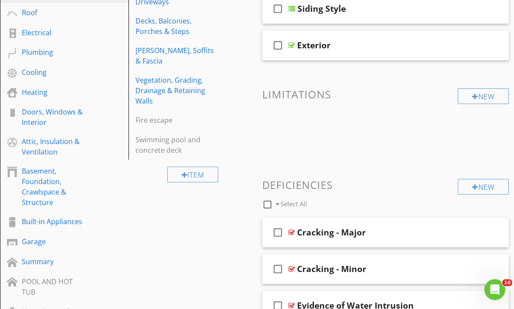
scroll to position [194, 0]
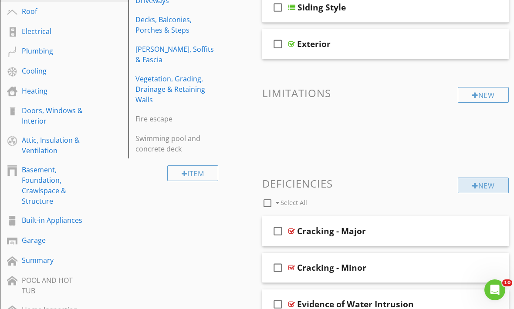
click at [481, 183] on div "New" at bounding box center [483, 186] width 51 height 16
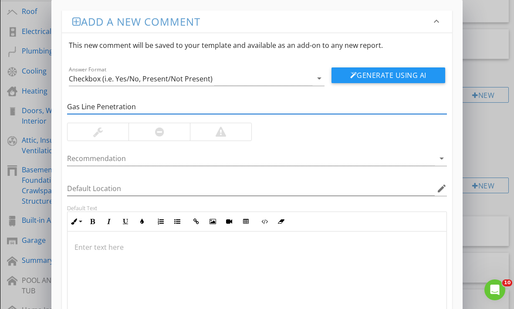
type input "Gas Line Penetration"
click at [148, 132] on div at bounding box center [158, 131] width 61 height 17
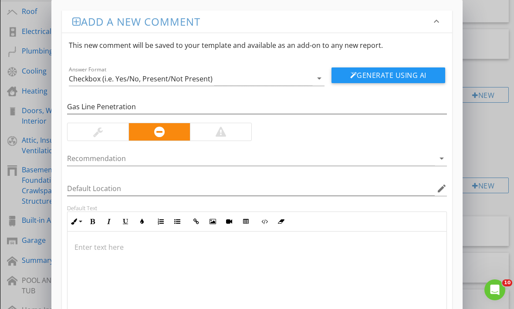
click at [126, 251] on p at bounding box center [256, 247] width 365 height 10
click at [88, 259] on div at bounding box center [256, 275] width 379 height 87
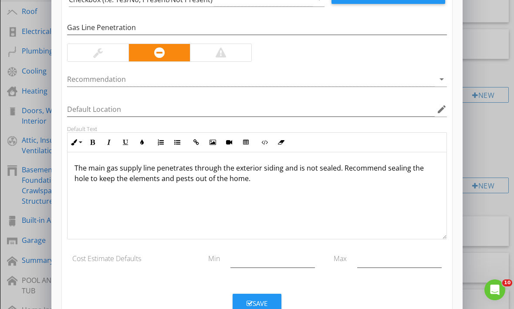
scroll to position [79, 0]
click at [267, 296] on button "Save" at bounding box center [257, 303] width 49 height 19
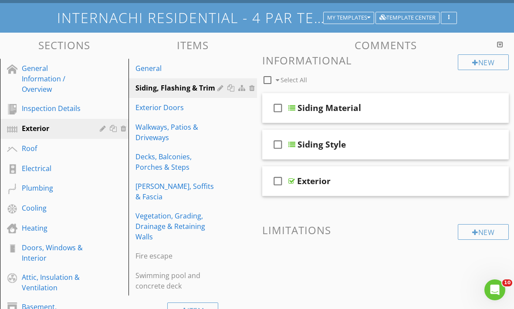
scroll to position [55, 0]
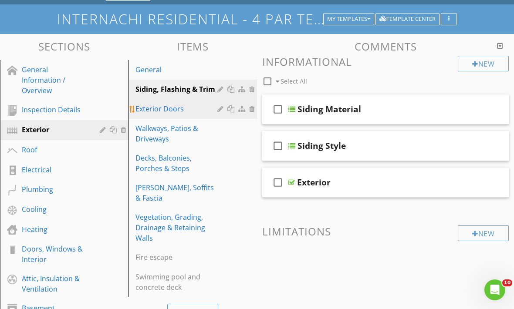
click at [194, 110] on div "Exterior Doors" at bounding box center [177, 109] width 84 height 10
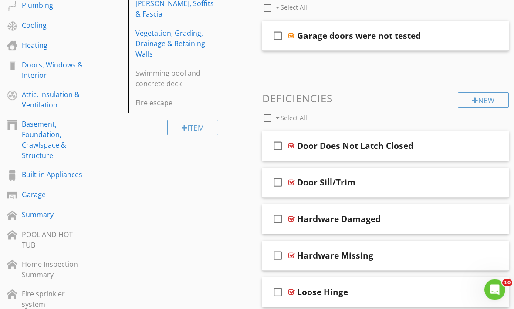
scroll to position [240, 0]
click at [480, 97] on div "New" at bounding box center [483, 100] width 51 height 16
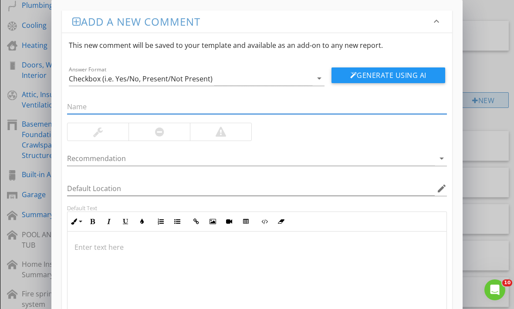
scroll to position [239, 0]
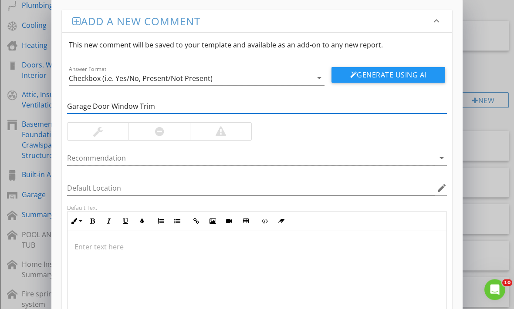
type input "Garage Door Window Trim"
click at [154, 133] on div at bounding box center [158, 131] width 61 height 17
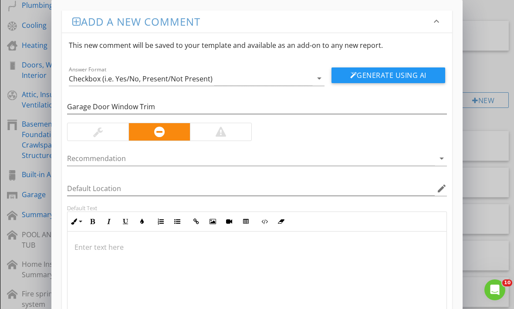
click at [257, 243] on p at bounding box center [256, 247] width 365 height 10
click at [249, 247] on p at bounding box center [256, 247] width 365 height 10
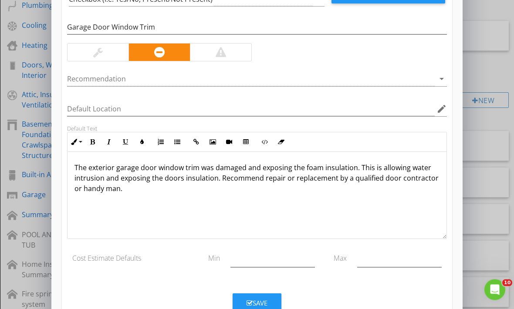
scroll to position [79, 0]
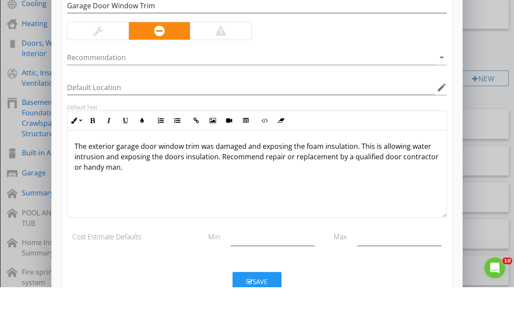
click at [265, 299] on div "Save" at bounding box center [256, 304] width 21 height 10
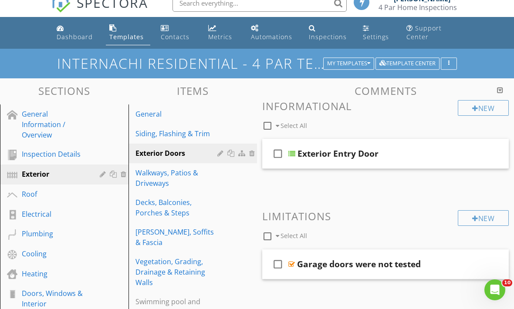
scroll to position [0, 0]
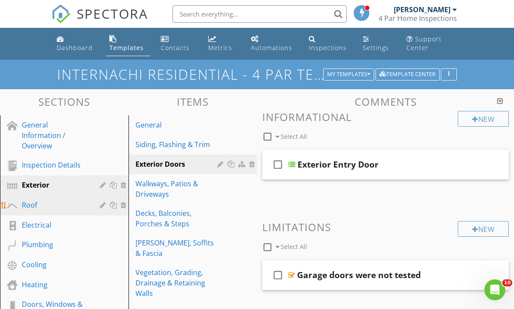
click at [58, 209] on div "Roof" at bounding box center [54, 205] width 65 height 10
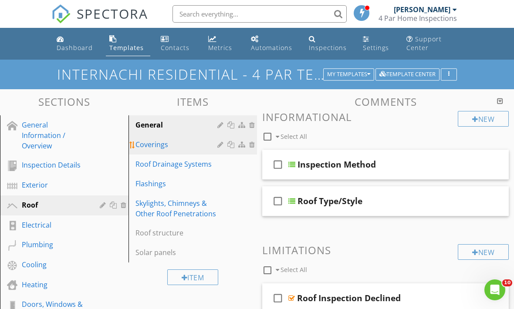
click at [189, 151] on link "Coverings" at bounding box center [194, 144] width 126 height 19
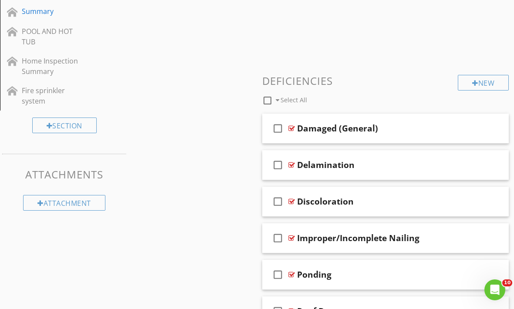
scroll to position [442, 0]
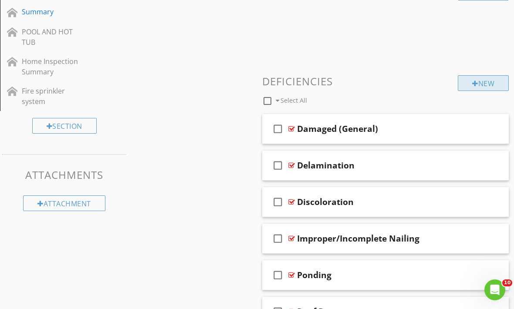
click at [476, 83] on div "New" at bounding box center [483, 83] width 51 height 16
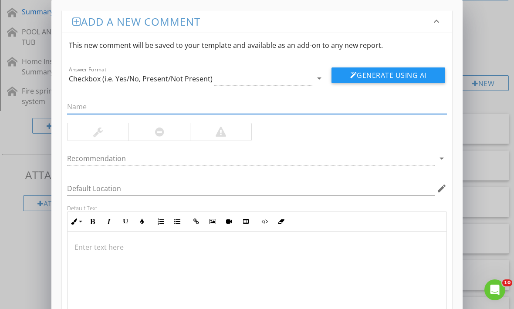
click at [135, 248] on p at bounding box center [256, 247] width 365 height 10
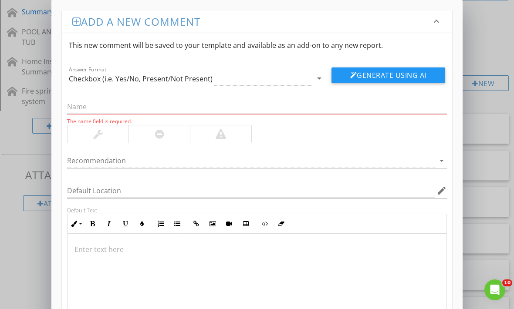
click at [133, 247] on p at bounding box center [256, 249] width 365 height 10
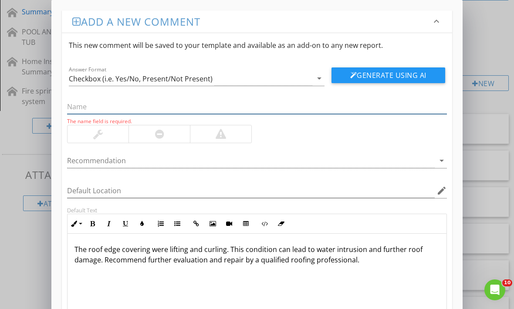
click at [144, 102] on input "text" at bounding box center [257, 107] width 380 height 14
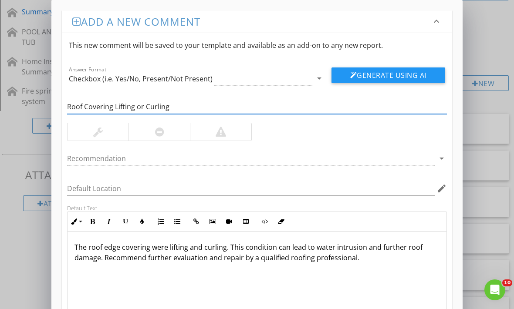
type input "Roof Covering Lifting or Curling"
click at [160, 132] on div at bounding box center [159, 132] width 9 height 10
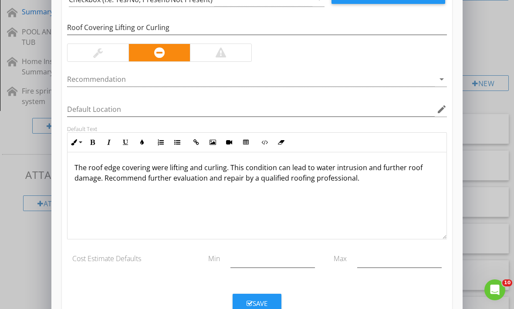
scroll to position [79, 0]
click at [271, 299] on button "Save" at bounding box center [257, 303] width 49 height 19
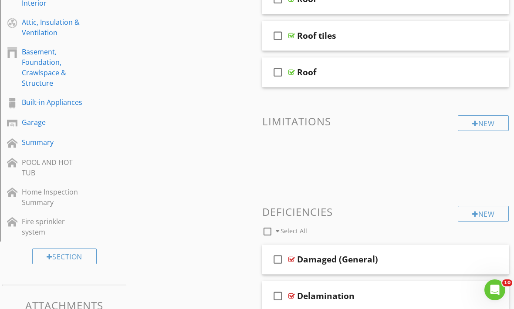
scroll to position [313, 0]
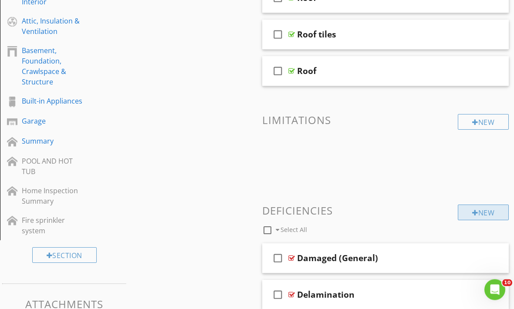
click at [497, 211] on div "New" at bounding box center [483, 213] width 51 height 16
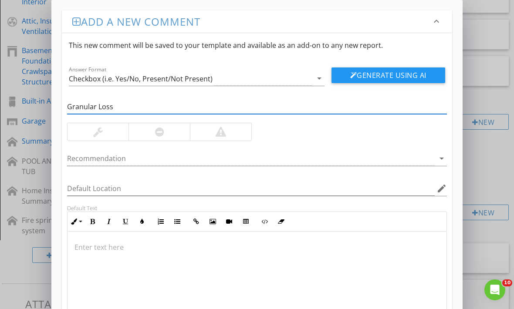
type input "Granular Loss"
click at [153, 128] on div at bounding box center [158, 131] width 61 height 17
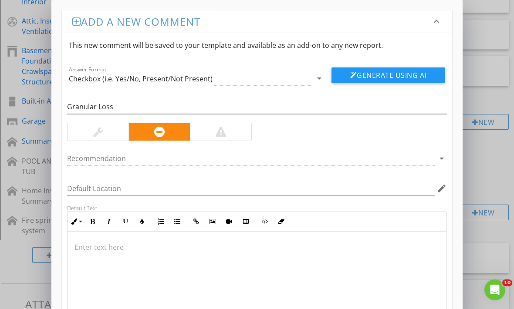
click at [108, 251] on p at bounding box center [256, 247] width 365 height 10
click at [106, 257] on div at bounding box center [256, 275] width 379 height 87
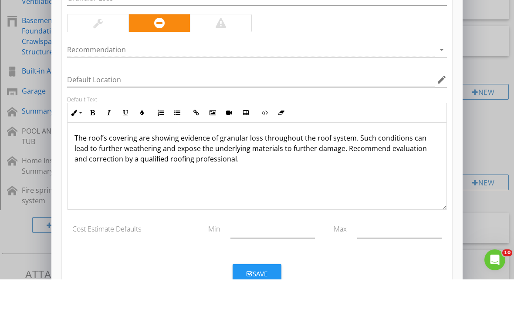
scroll to position [315, 0]
click at [267, 299] on div "Save" at bounding box center [256, 304] width 21 height 10
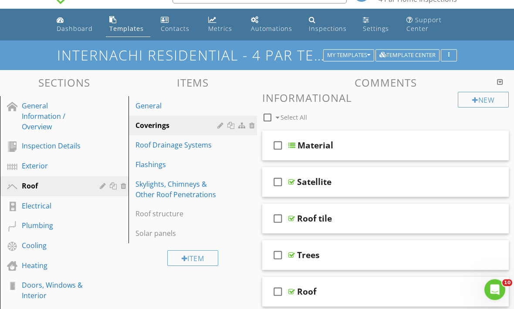
scroll to position [0, 0]
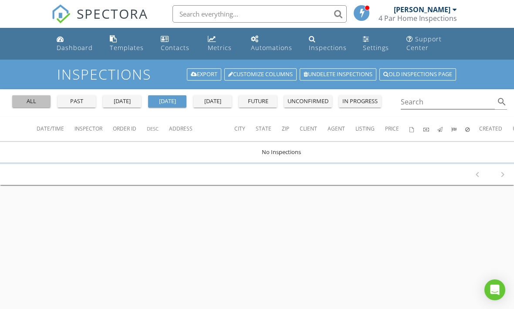
click at [36, 105] on div "all" at bounding box center [31, 101] width 31 height 9
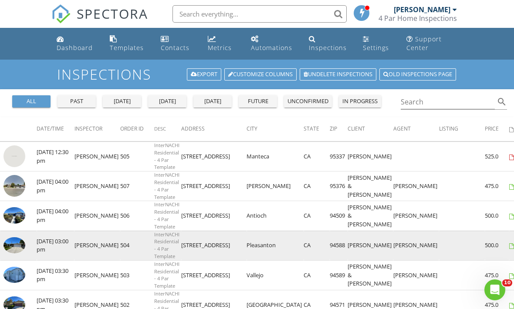
click at [17, 251] on img at bounding box center [14, 245] width 22 height 17
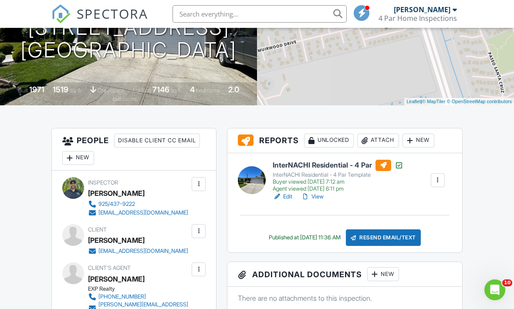
click at [327, 166] on h6 "InterNACHI Residential - 4 Par" at bounding box center [338, 165] width 131 height 11
